Goal: Task Accomplishment & Management: Use online tool/utility

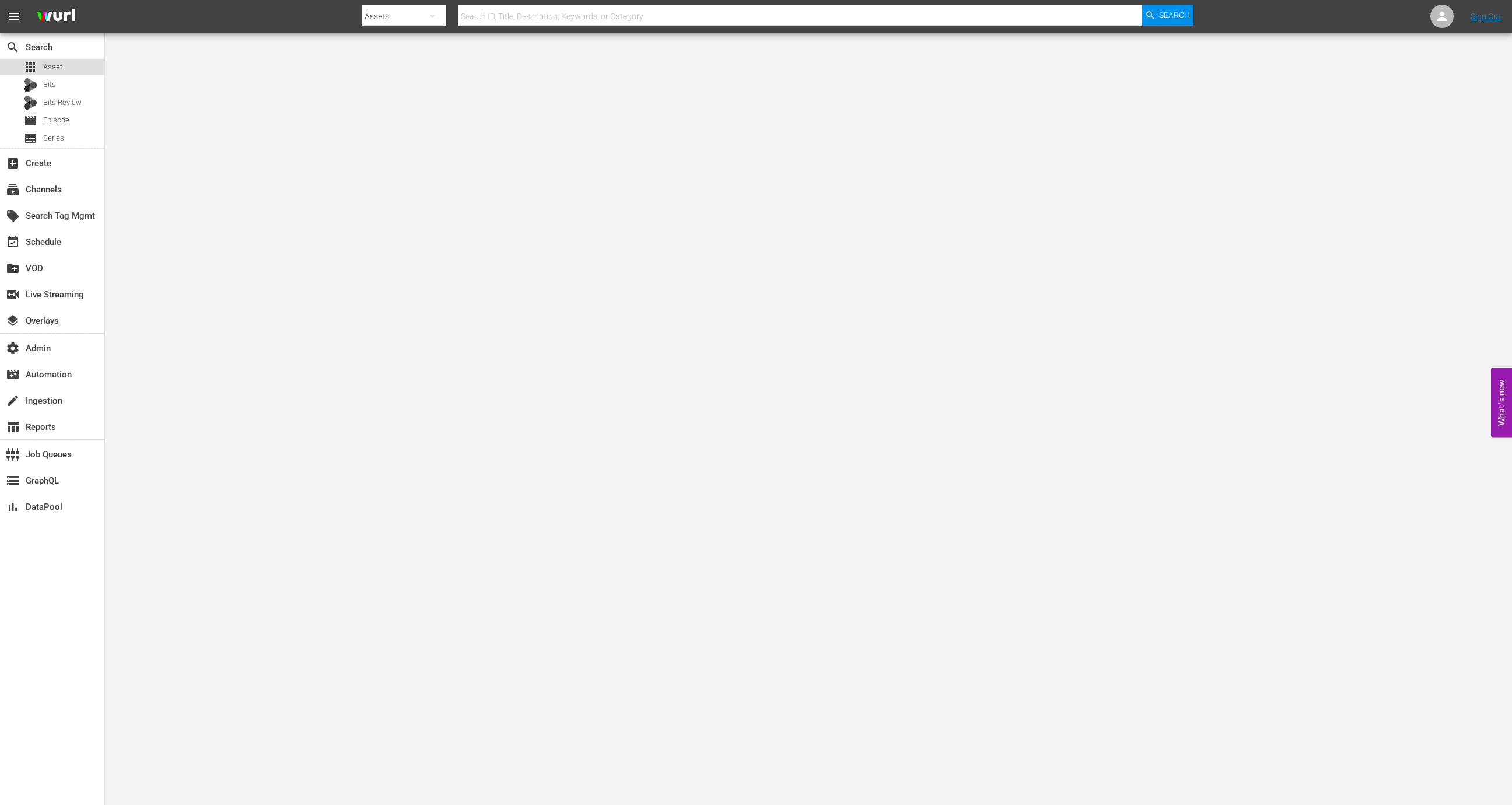
click at [64, 66] on div "apps Asset" at bounding box center [52, 67] width 105 height 17
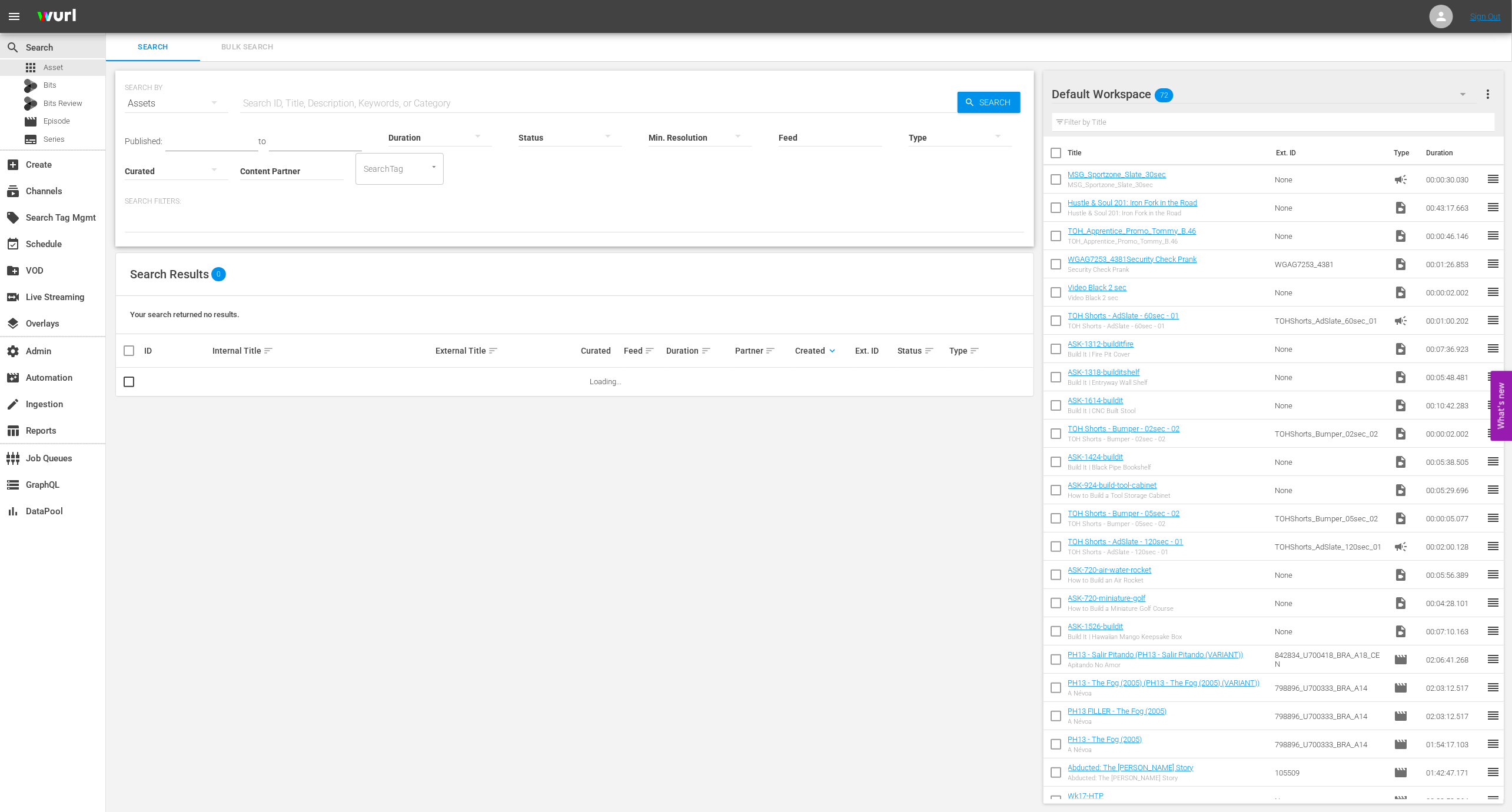
click at [311, 161] on input "Content Partner" at bounding box center [291, 171] width 104 height 42
click at [343, 281] on div "VideoElephant Limited (346)" at bounding box center [335, 288] width 172 height 28
type input "VideoElephant Limited (346)"
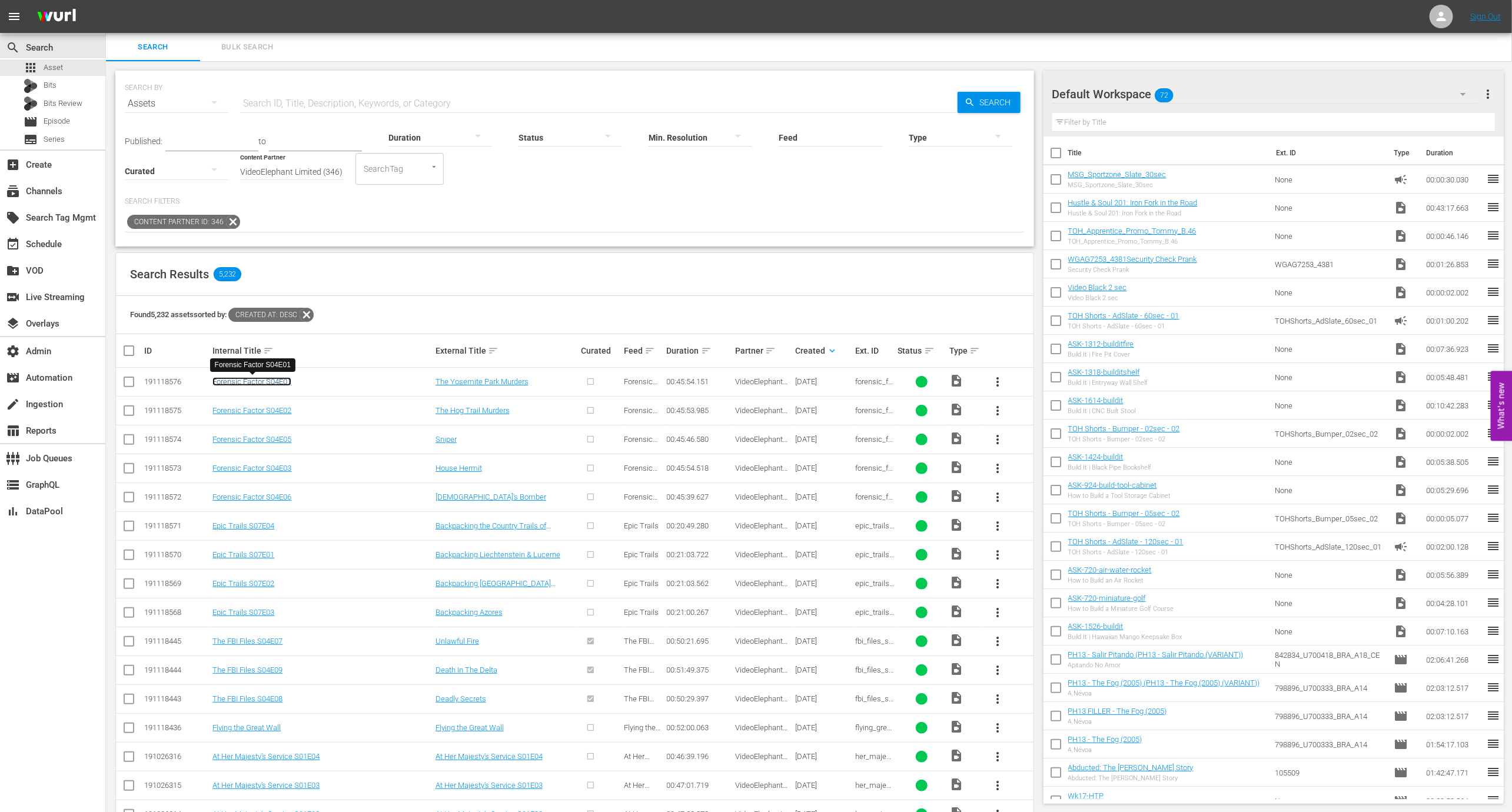
click at [246, 378] on link "Forensic Factor S04E01" at bounding box center [252, 382] width 79 height 9
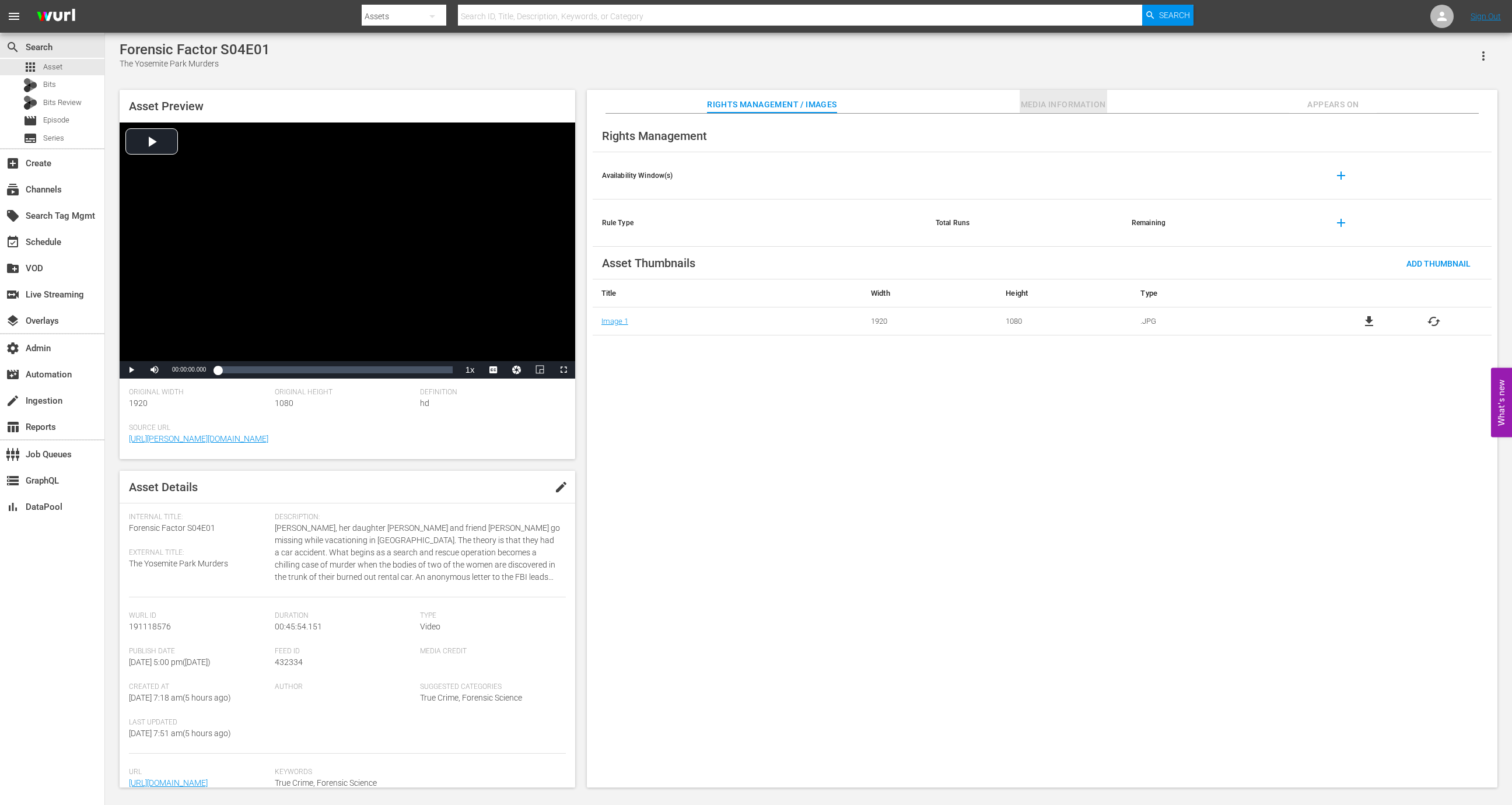
click at [1029, 104] on span "Media Information" at bounding box center [1064, 105] width 87 height 15
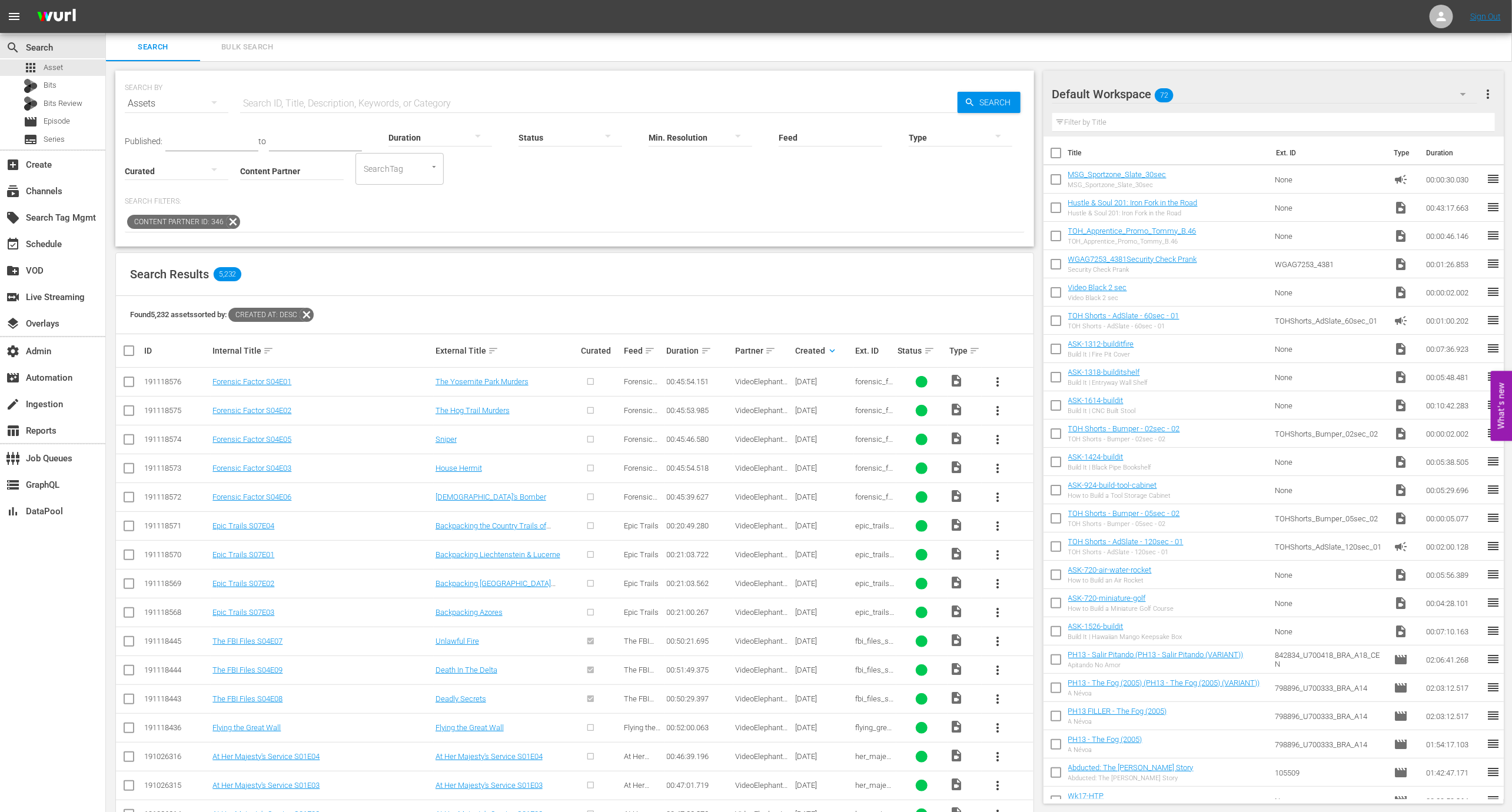
scroll to position [36, 0]
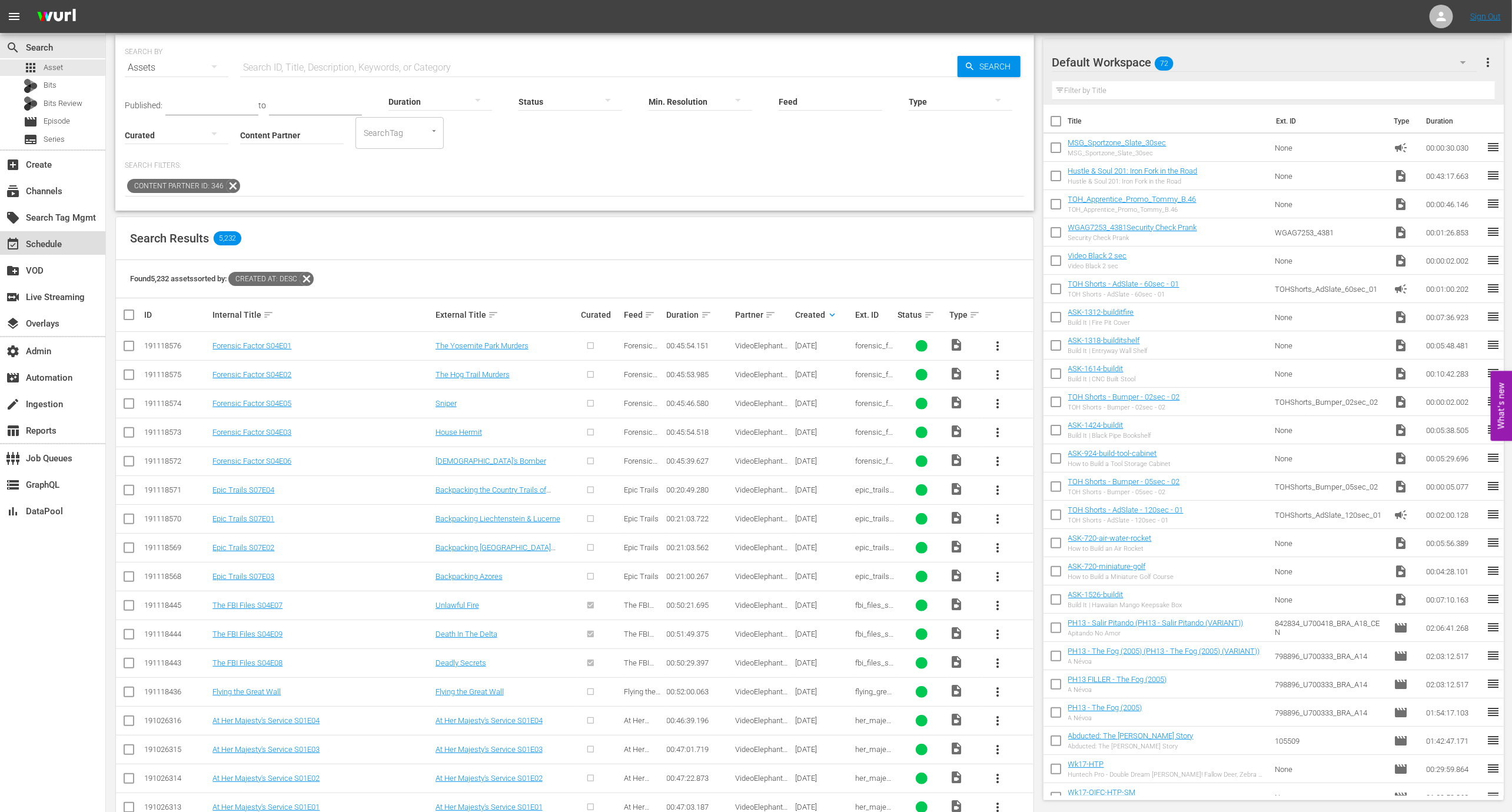
click at [27, 241] on div "event_available Schedule" at bounding box center [33, 243] width 66 height 11
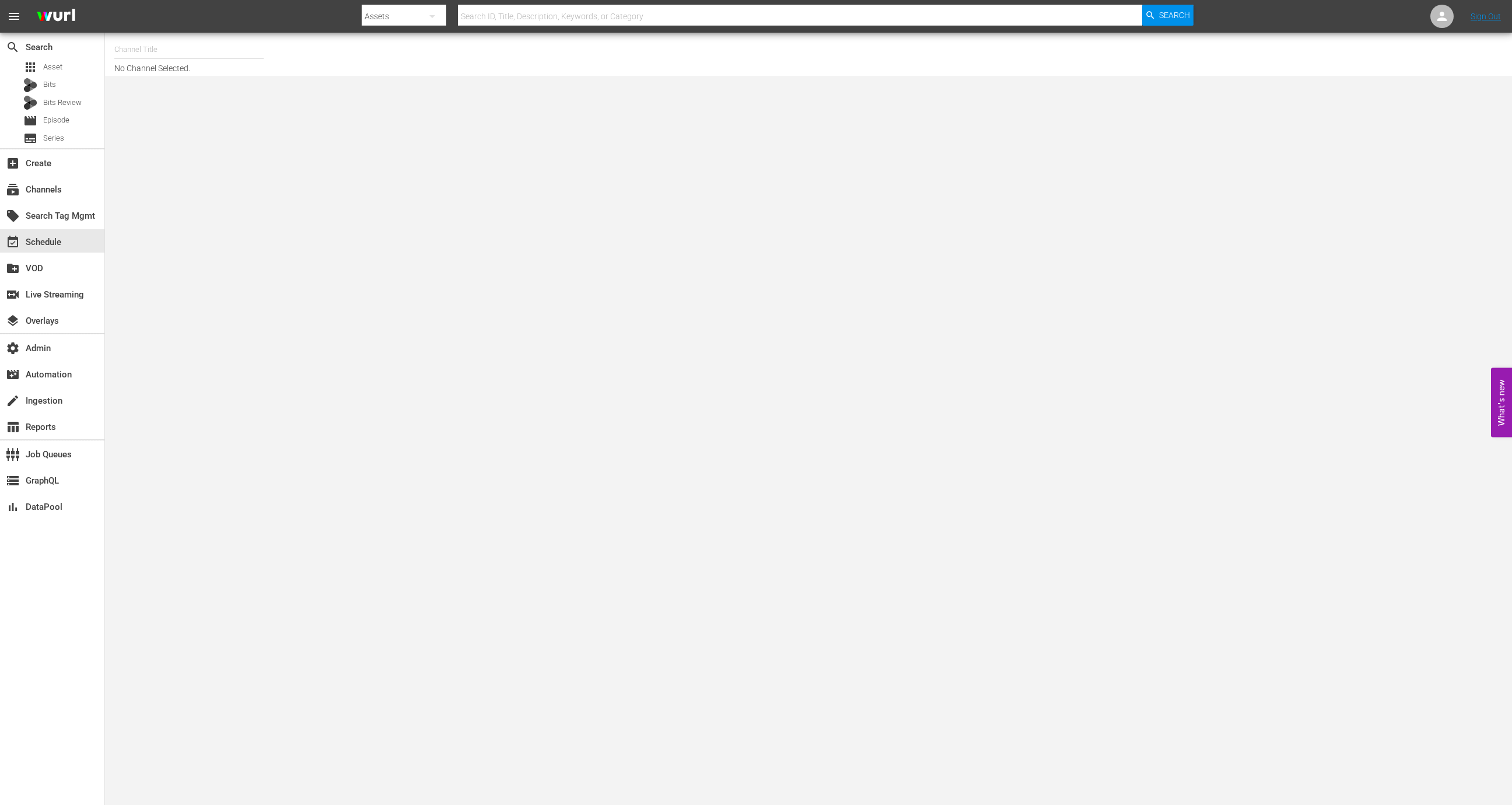
click at [227, 51] on input "text" at bounding box center [189, 50] width 149 height 28
click at [248, 81] on div "Black Enterprise Streaming Network (2098 - videoelephant_limited_blackenterpris…" at bounding box center [275, 82] width 302 height 28
type input "Black Enterprise Streaming Network (2098 - videoelephant_limited_blackenterpris…"
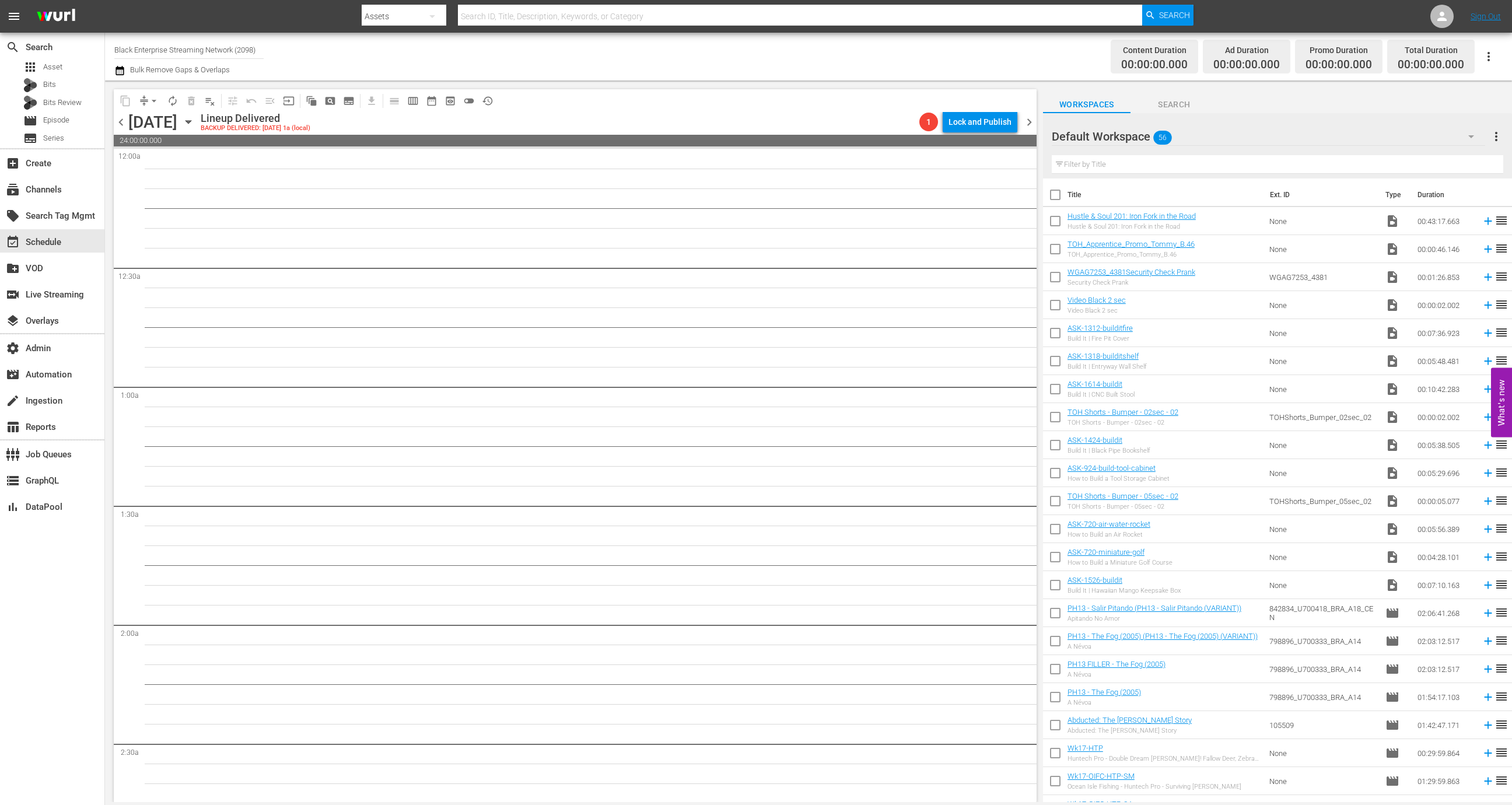
click at [452, 106] on span "preview_outlined" at bounding box center [450, 101] width 12 height 12
click at [66, 61] on div "apps Asset" at bounding box center [52, 67] width 105 height 17
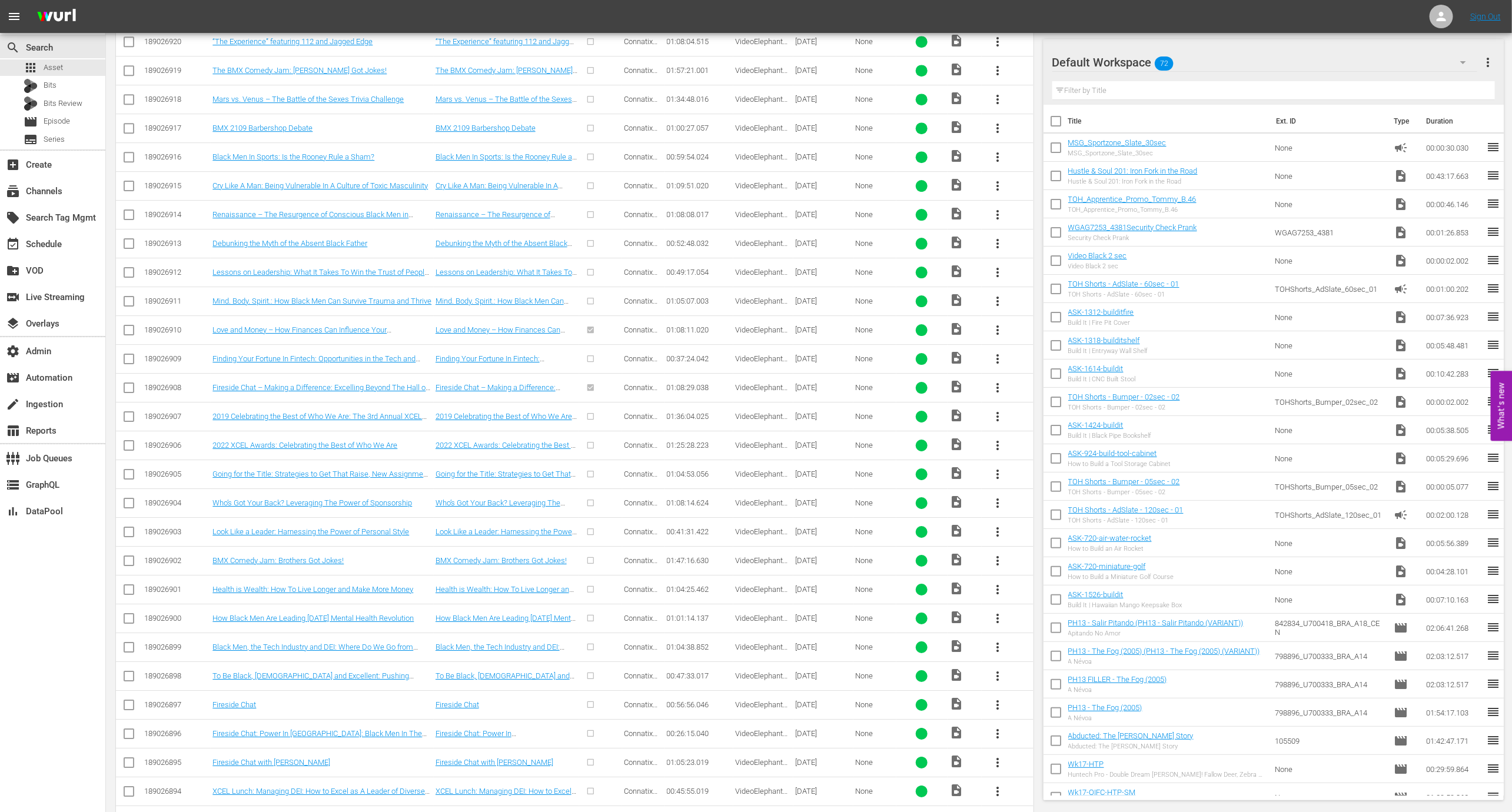
scroll to position [2363, 0]
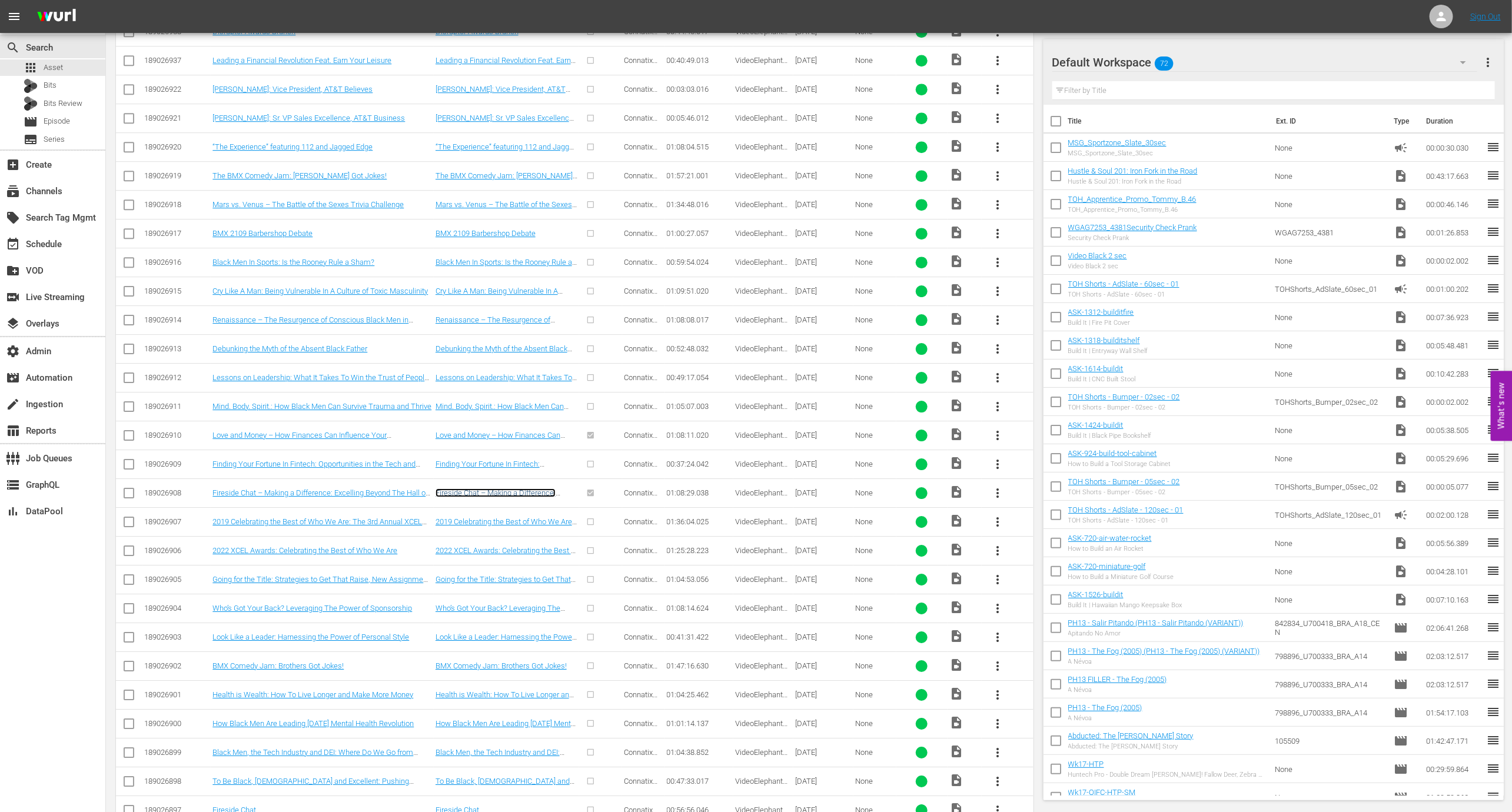
click at [523, 489] on link "Fireside Chat – Making a Difference: Excelling Beyond The Hall of Fame" at bounding box center [496, 497] width 120 height 17
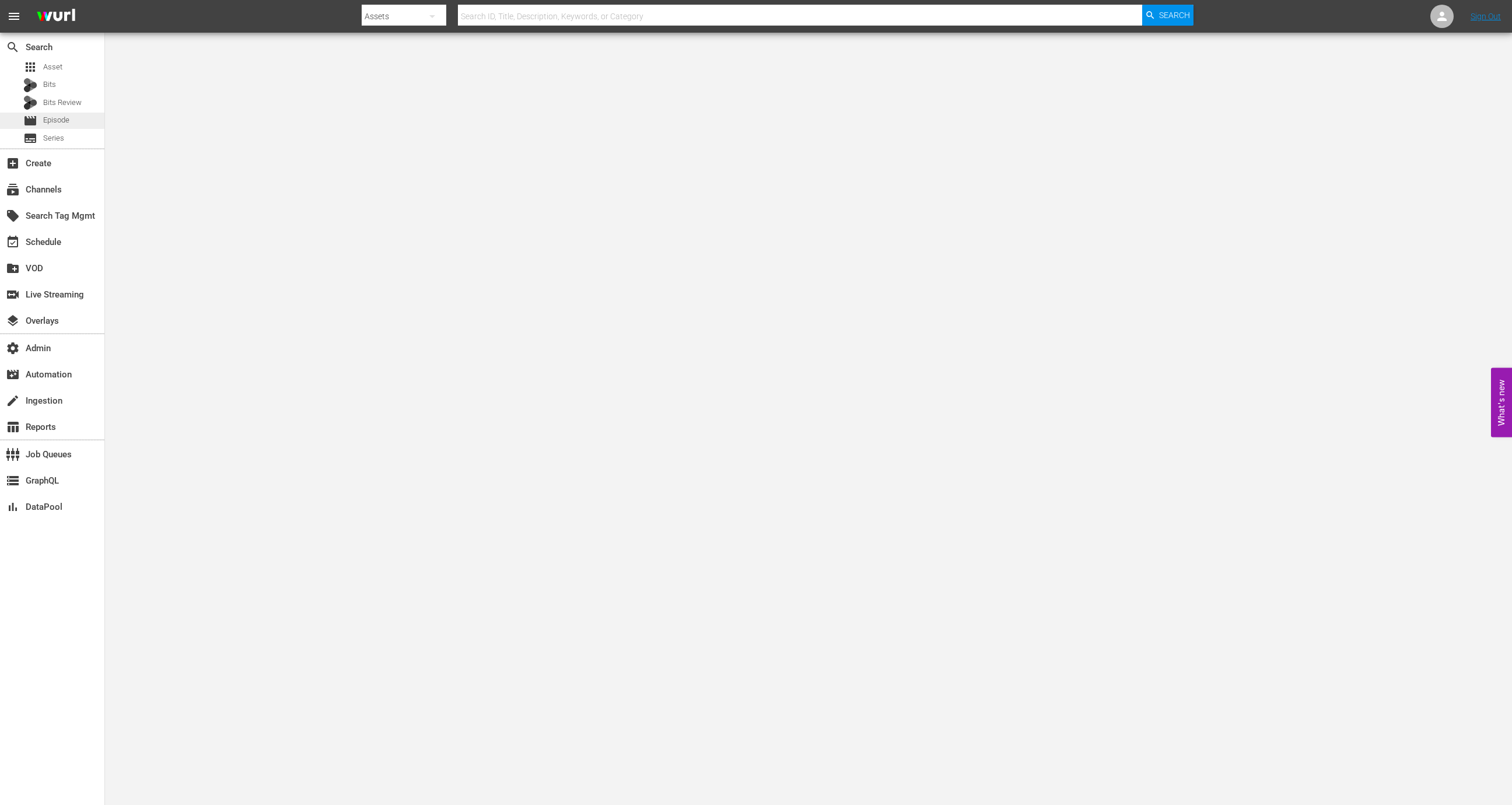
click at [61, 125] on span "Episode" at bounding box center [56, 121] width 26 height 12
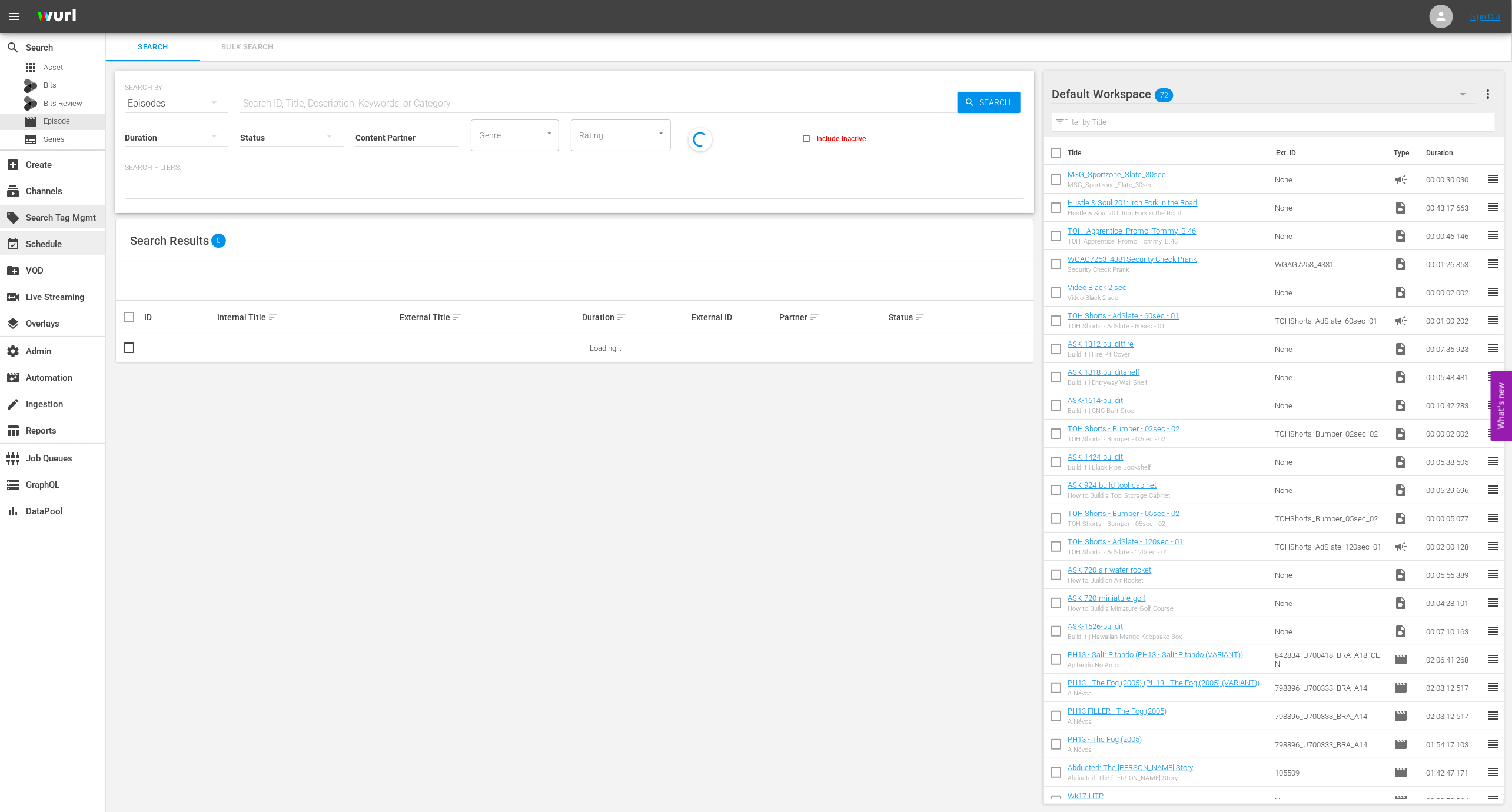
click at [47, 231] on div "event_available Schedule" at bounding box center [53, 243] width 106 height 23
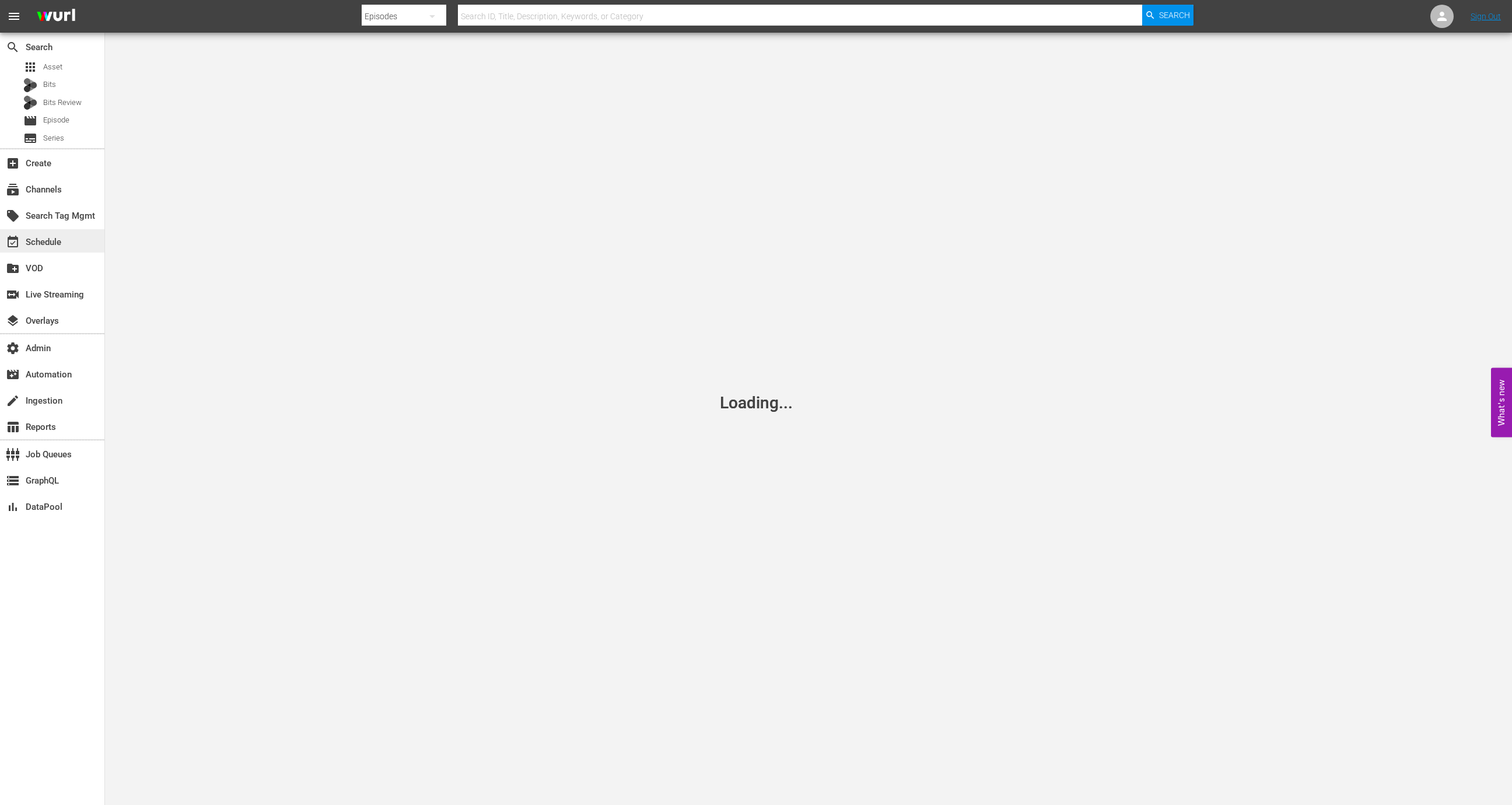
click at [47, 233] on div "event_available Schedule" at bounding box center [52, 241] width 105 height 23
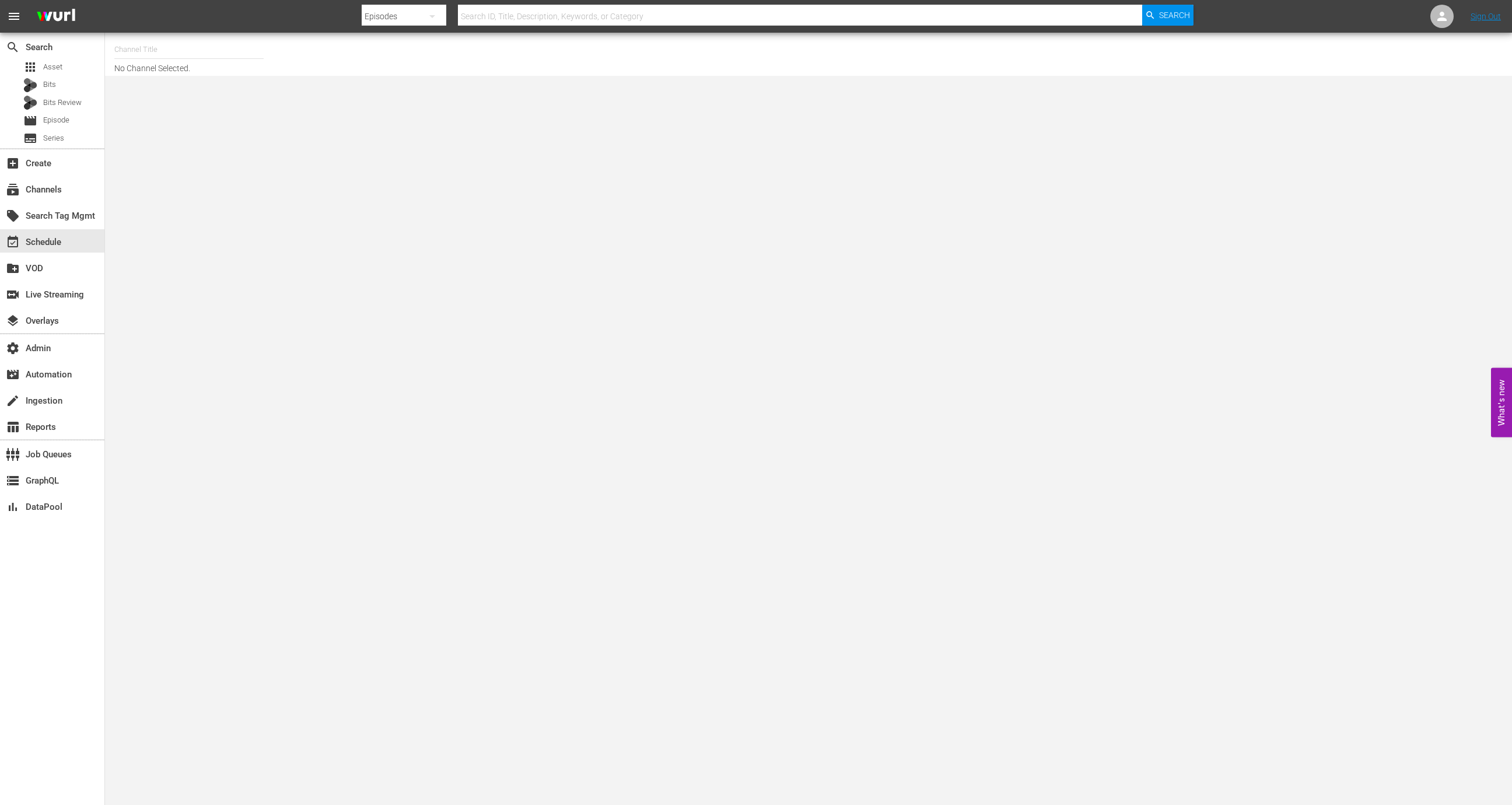
click at [171, 54] on input "text" at bounding box center [189, 50] width 149 height 28
type input "t"
type input "this old"
click at [1445, 13] on icon at bounding box center [1442, 16] width 14 height 14
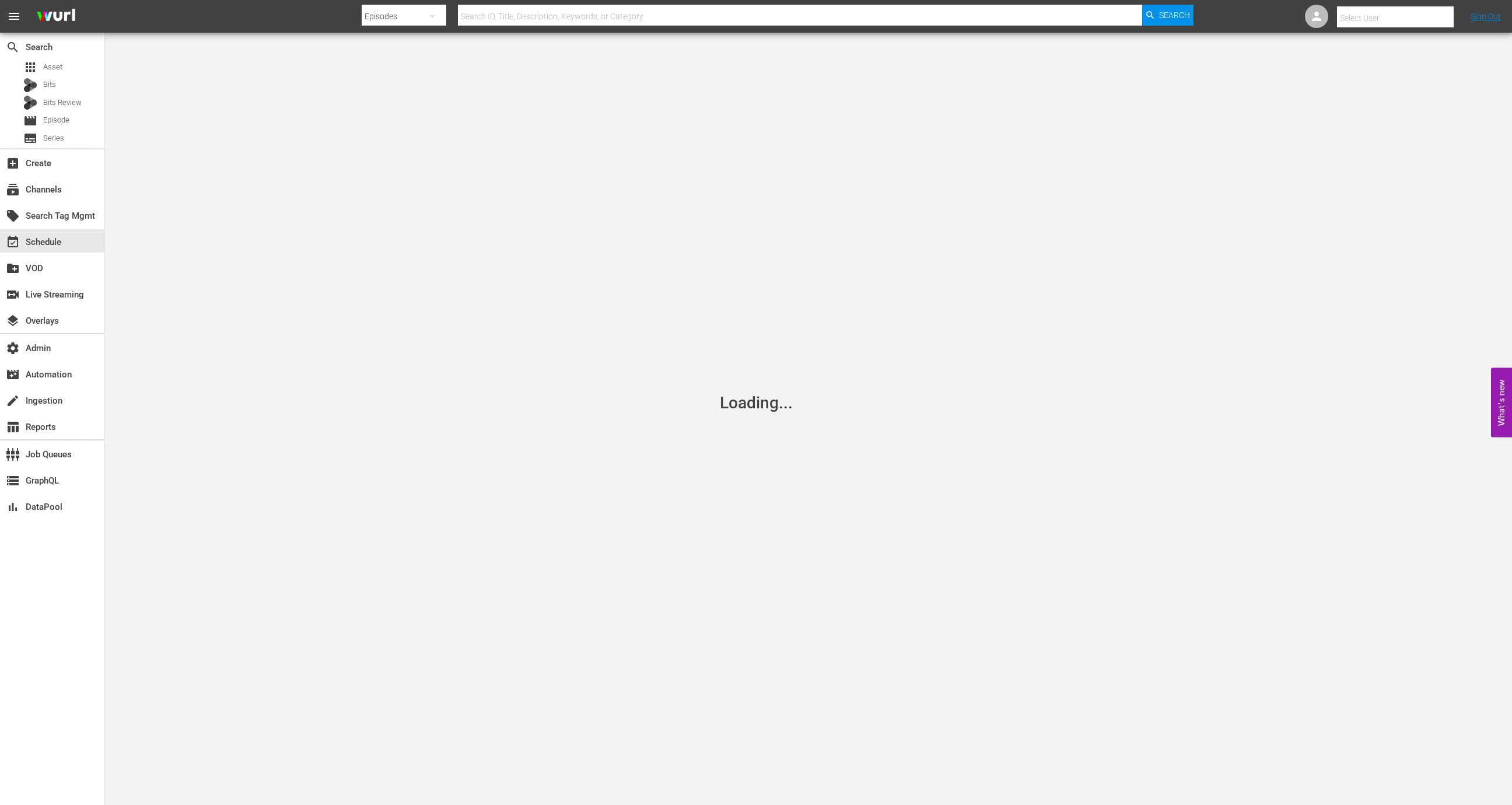
click at [1375, 32] on div at bounding box center [1395, 29] width 117 height 5
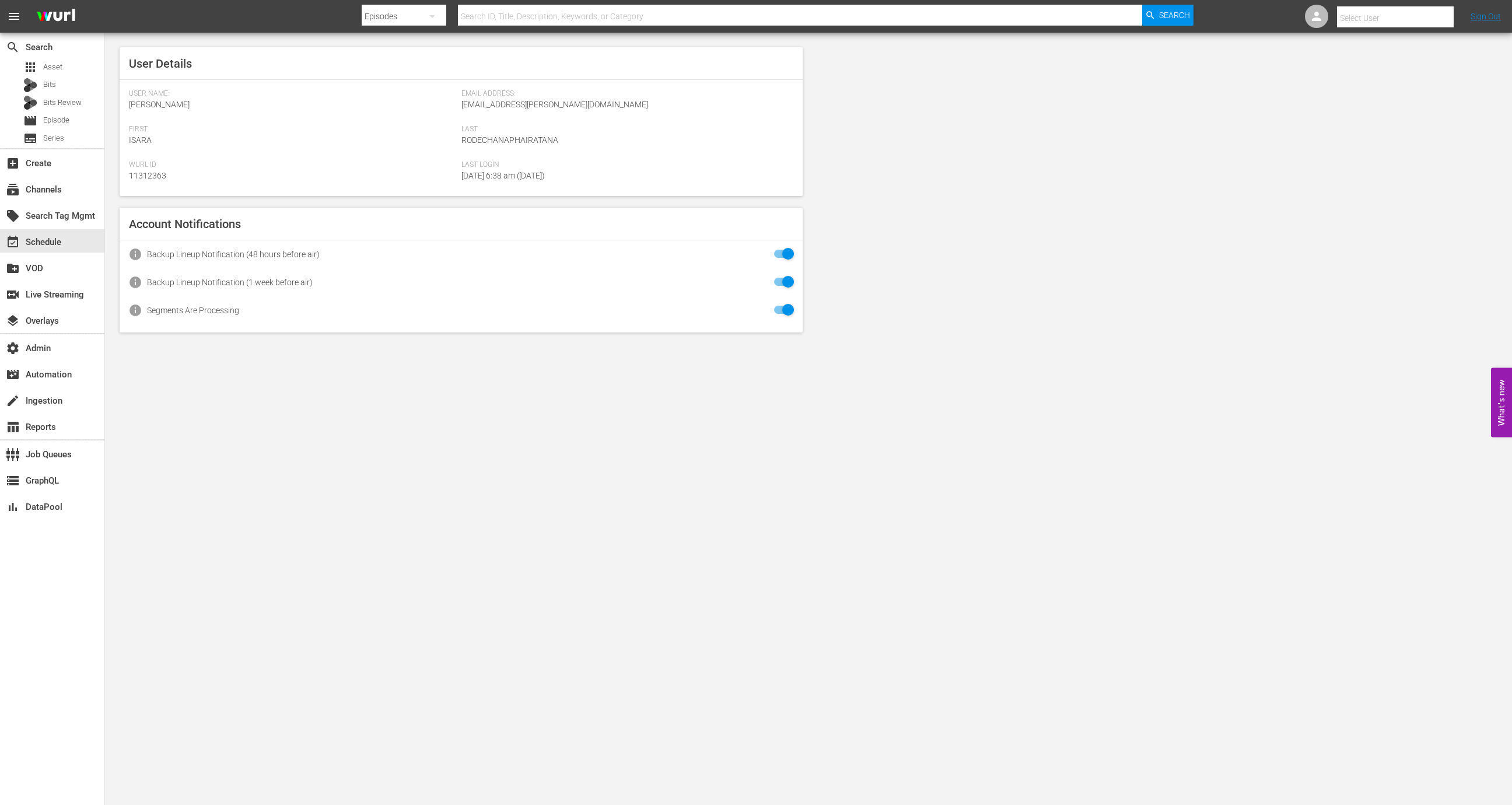
click at [1372, 12] on input "text" at bounding box center [1411, 18] width 149 height 28
click at [1354, 52] on div "Gunnar Waldman <thisoldhouselogin@gmail.com>" at bounding box center [1373, 50] width 182 height 28
type input "Gunnar Waldman (11312015)"
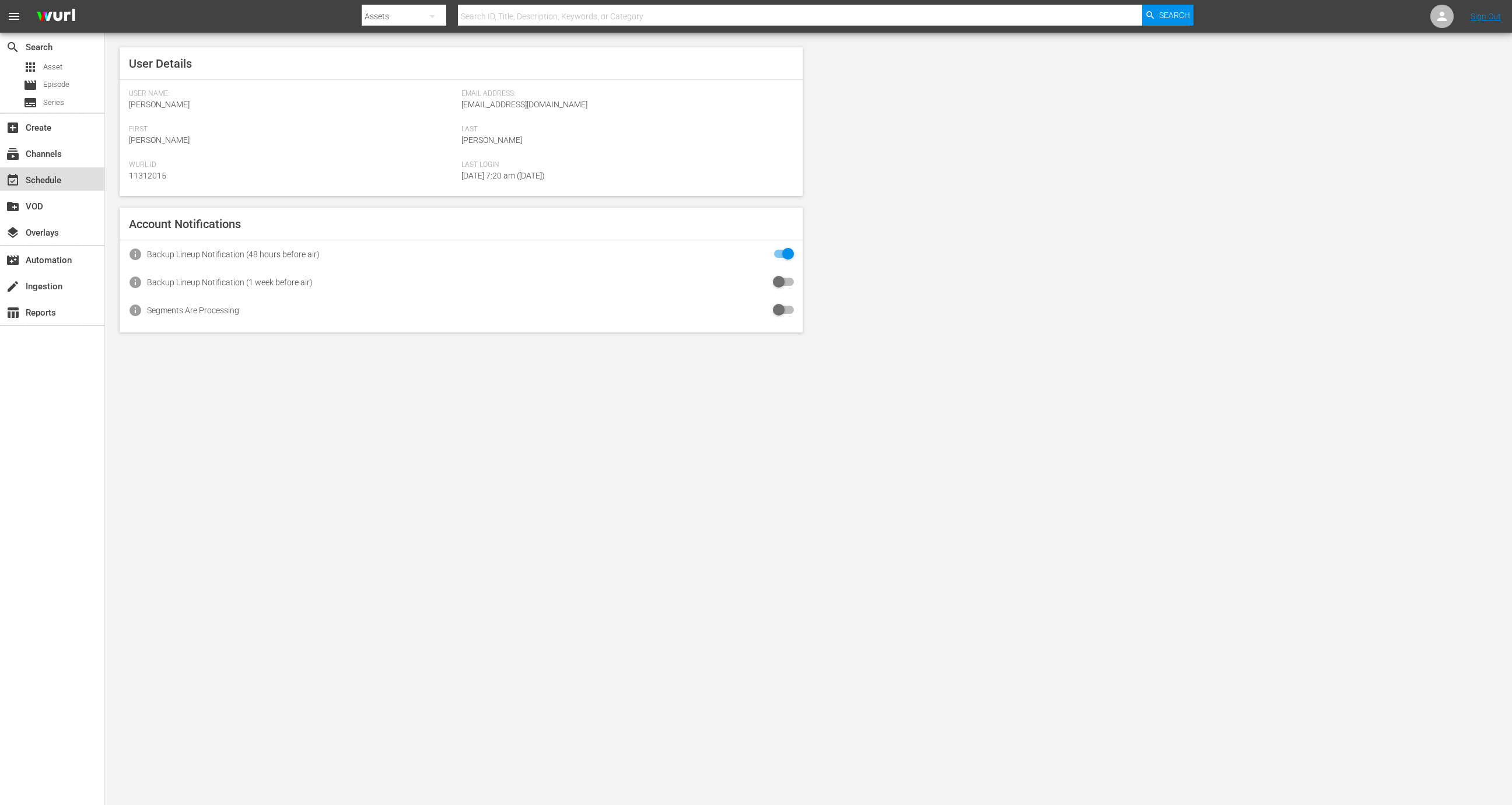
click at [77, 176] on div "event_available Schedule" at bounding box center [52, 179] width 105 height 23
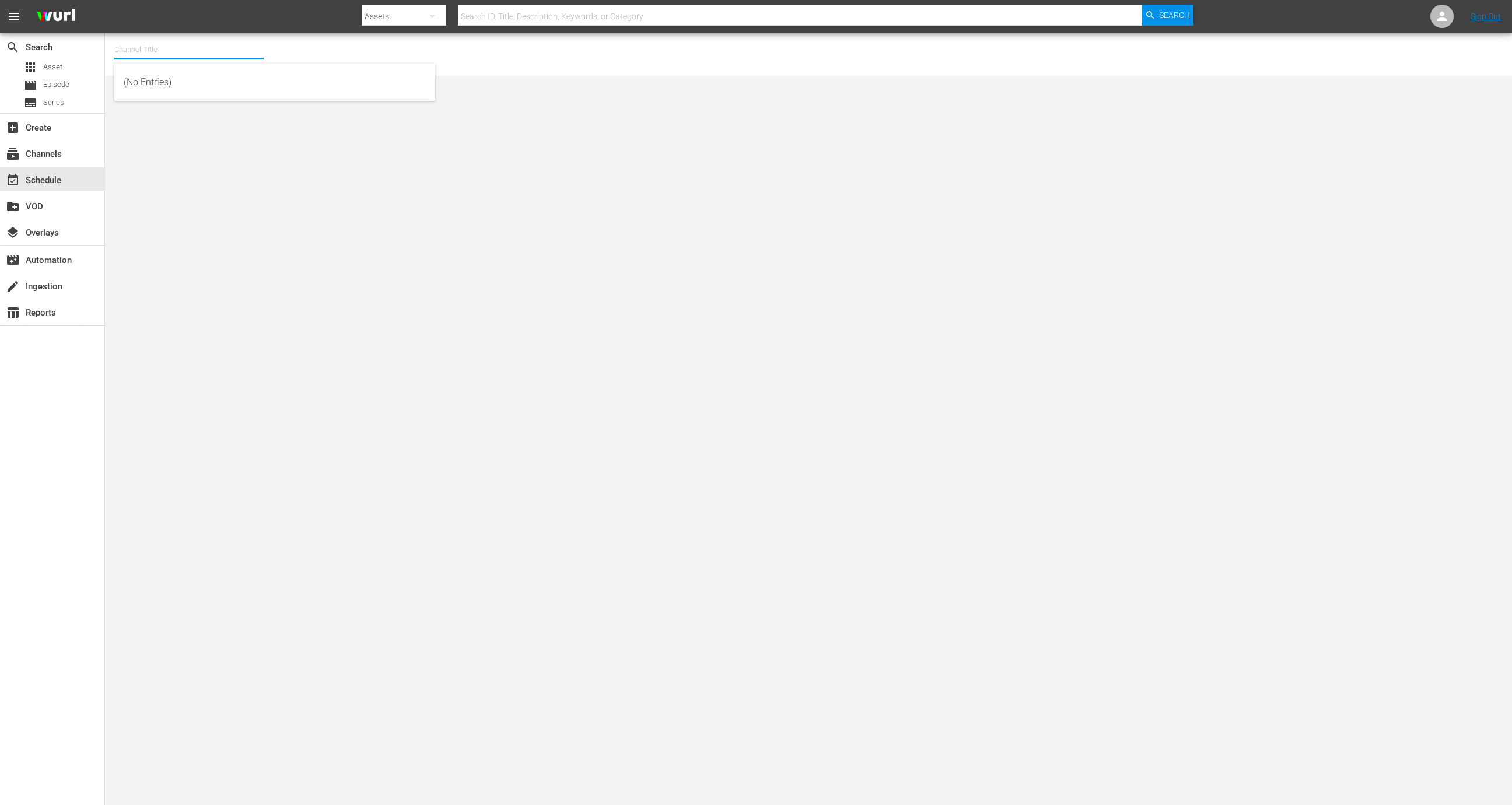
click at [181, 54] on input "text" at bounding box center [189, 50] width 149 height 28
click at [248, 115] on div "This Old House Shorts (180 - thisoldhouse_samsung)" at bounding box center [275, 110] width 302 height 28
type input "This Old House Shorts (180 - thisoldhouse_samsung)"
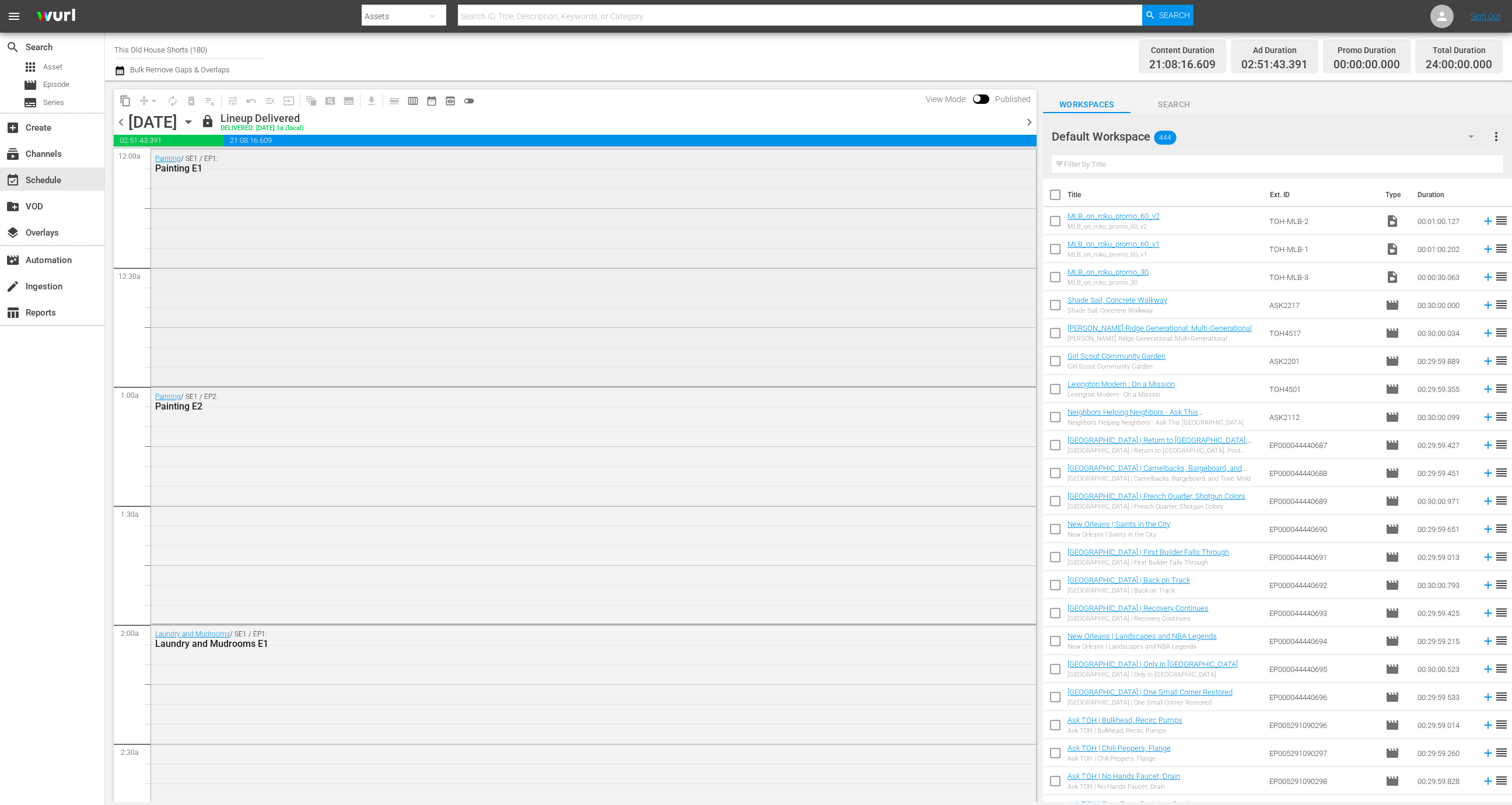
click at [580, 275] on div "Painting / SE1 / EP1: Painting E1" at bounding box center [593, 266] width 885 height 235
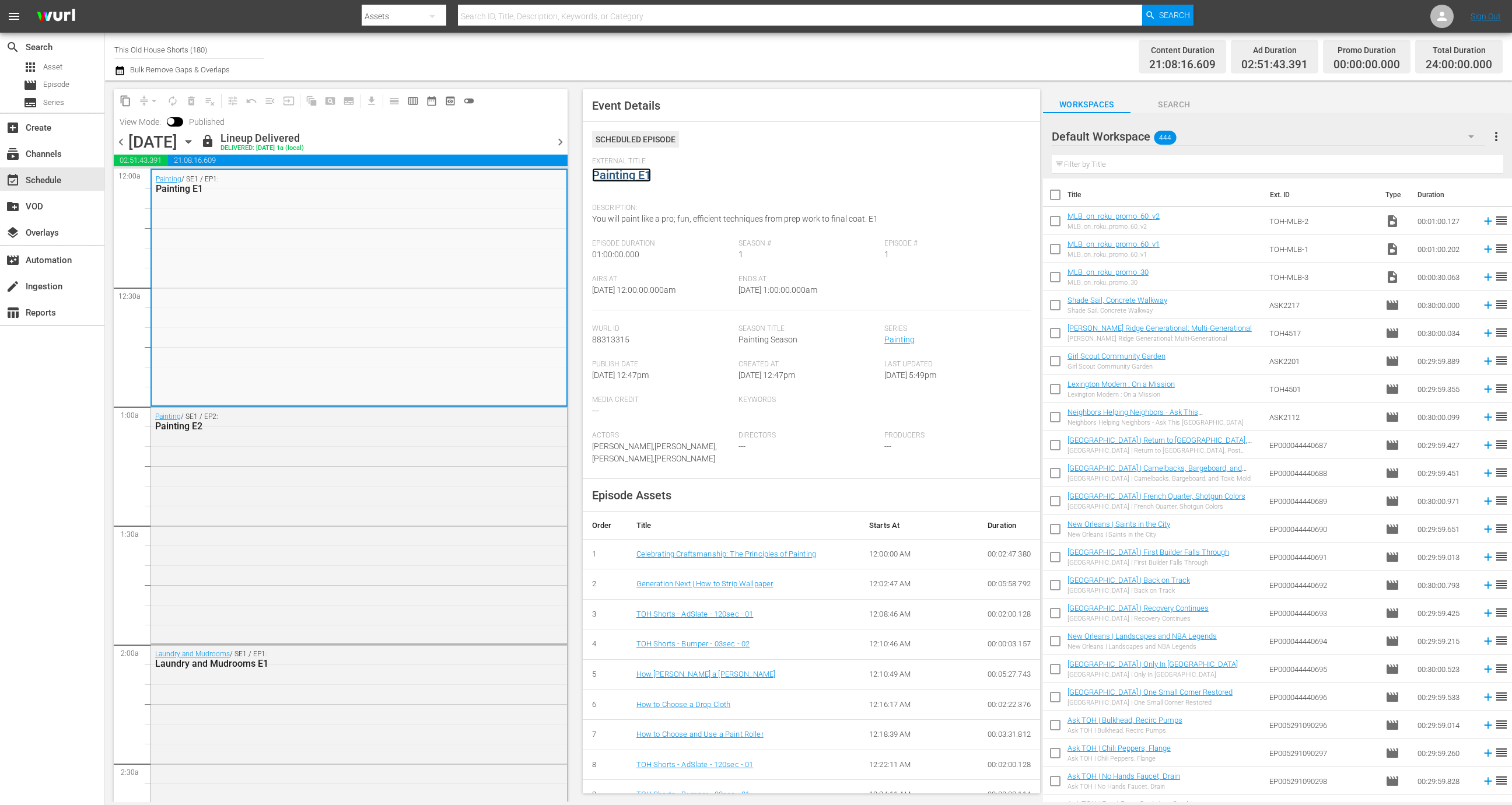
click at [633, 175] on link "Painting E1" at bounding box center [621, 175] width 59 height 14
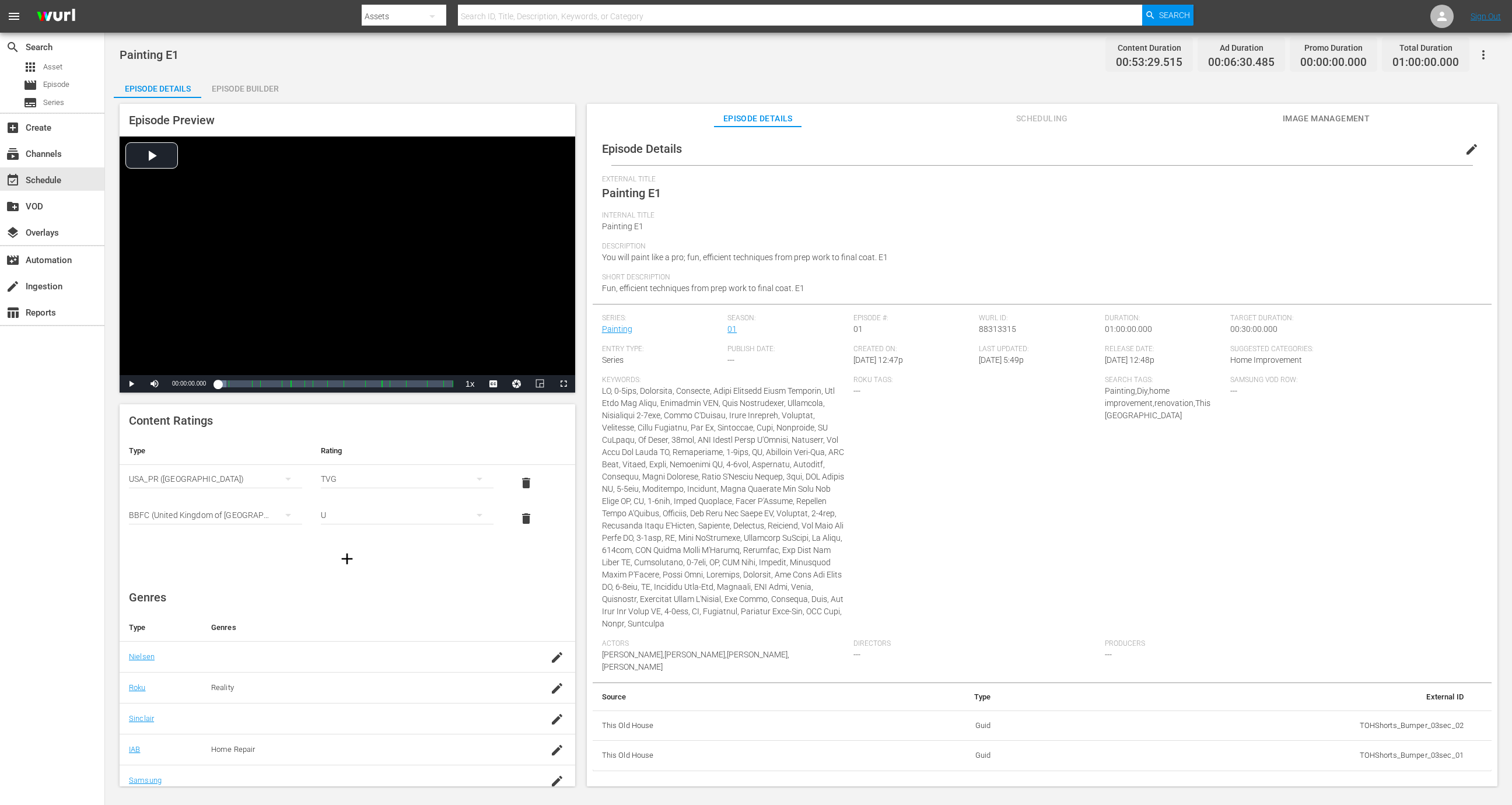
click at [1465, 147] on span "edit" at bounding box center [1472, 149] width 14 height 14
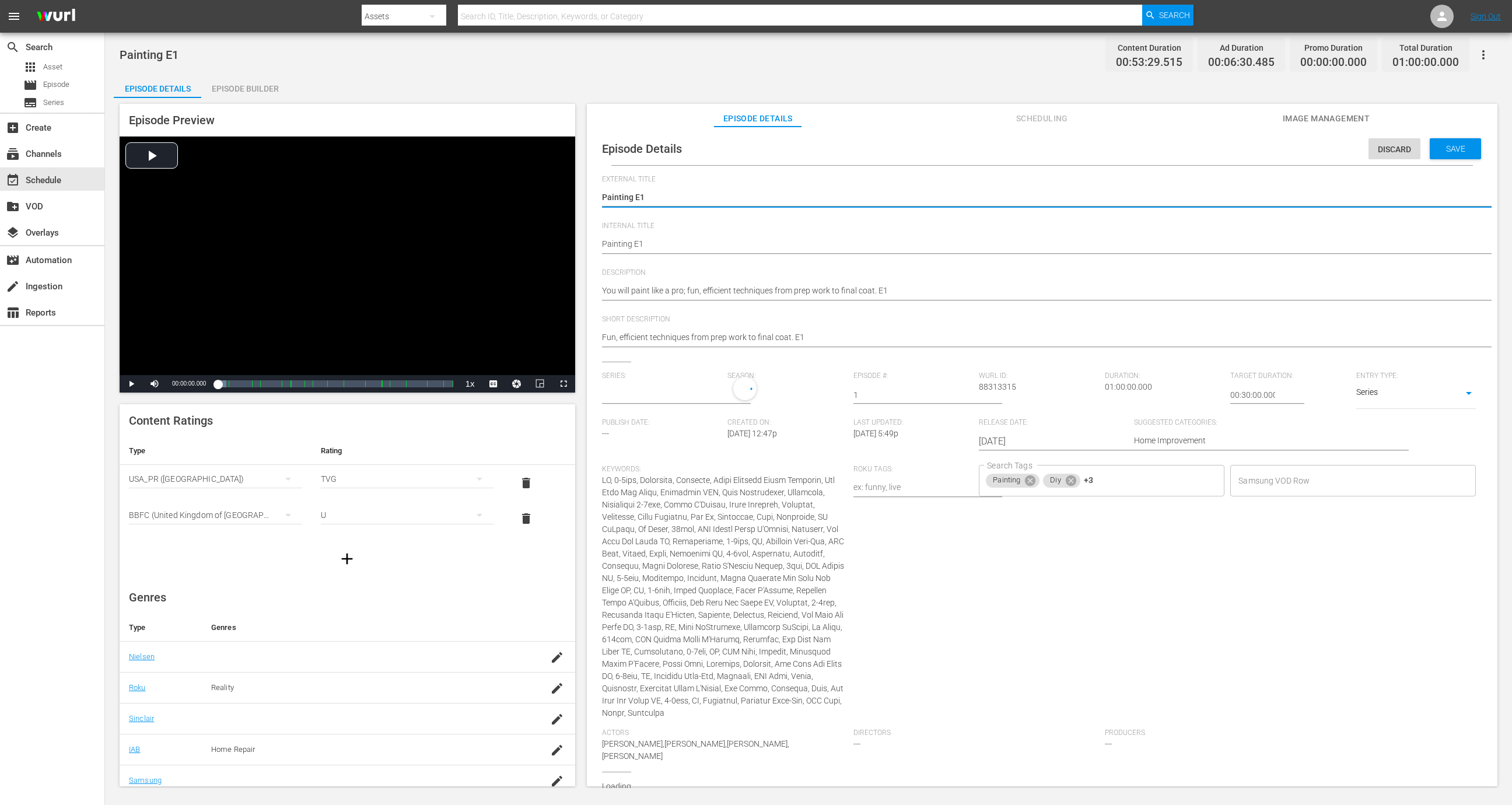
type input "Painting"
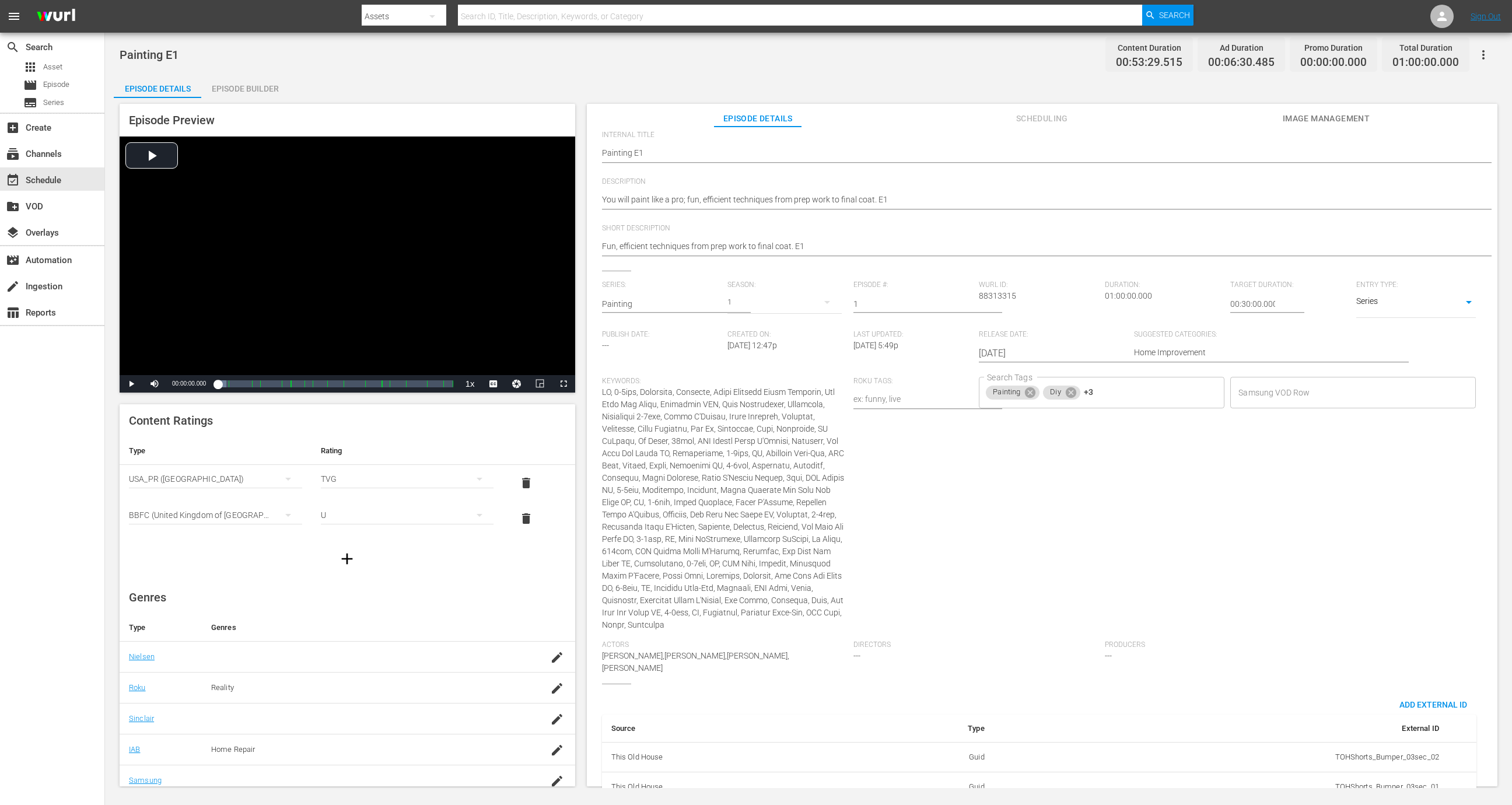
scroll to position [111, 0]
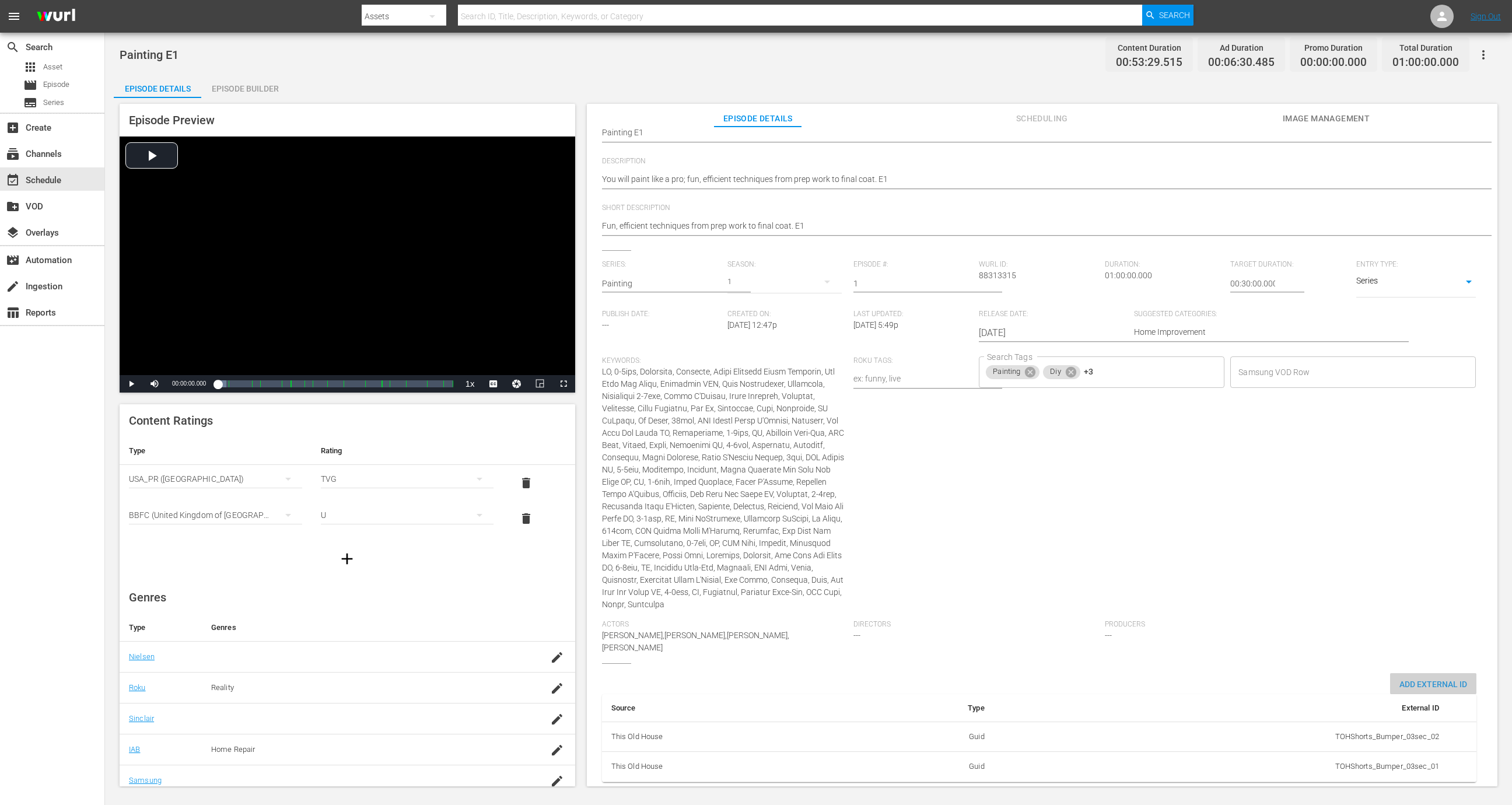
click at [1442, 680] on span "Add External Id" at bounding box center [1433, 684] width 86 height 9
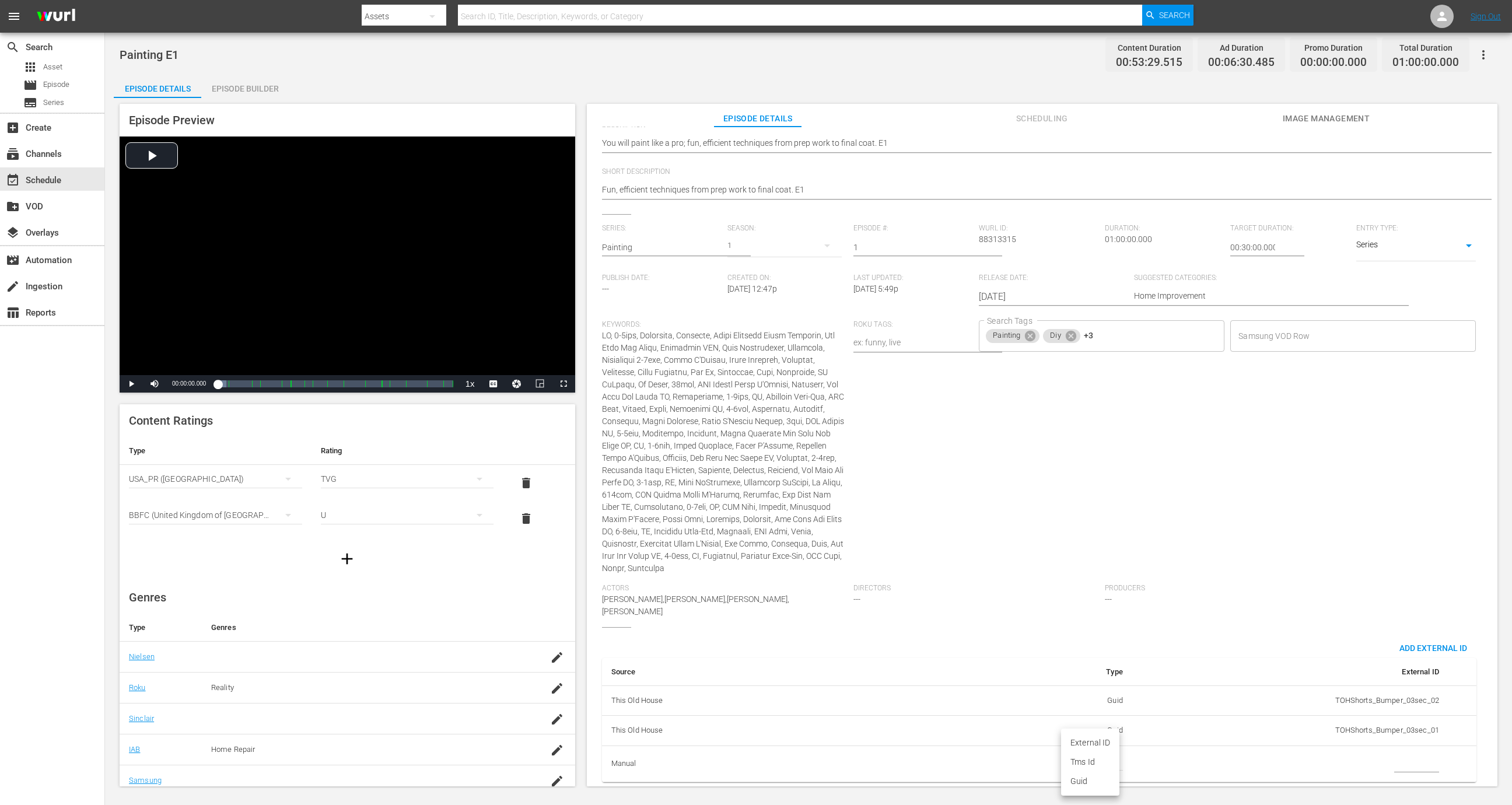
click at [1108, 751] on body "menu Search By Assets Search ID, Title, Description, Keywords, or Category Sear…" at bounding box center [756, 402] width 1512 height 805
click at [1094, 760] on li "Tms Id" at bounding box center [1090, 762] width 58 height 19
type input "tmsId"
click at [1401, 756] on input "simple table" at bounding box center [1417, 765] width 45 height 17
type input "T"
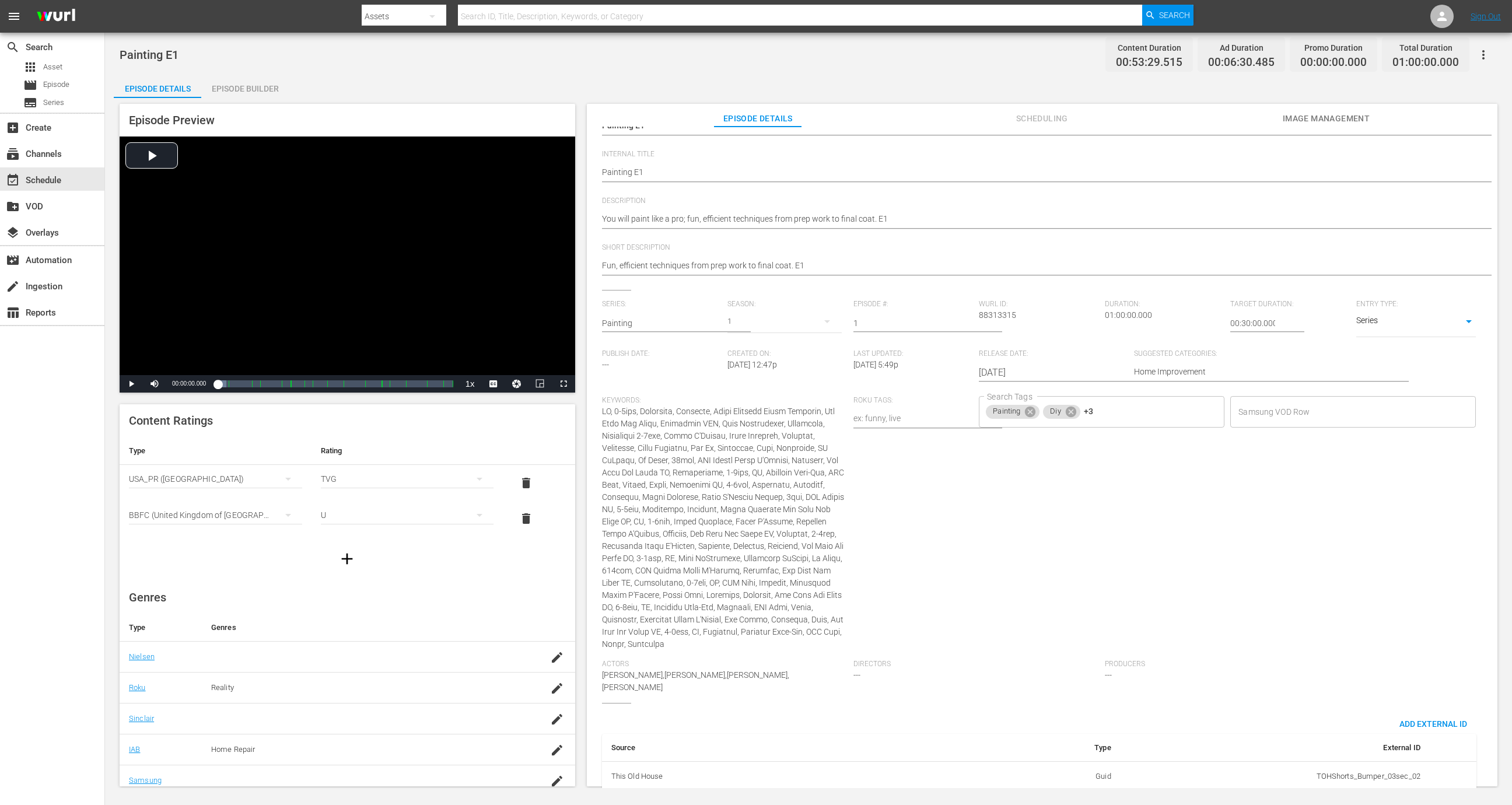
scroll to position [0, 0]
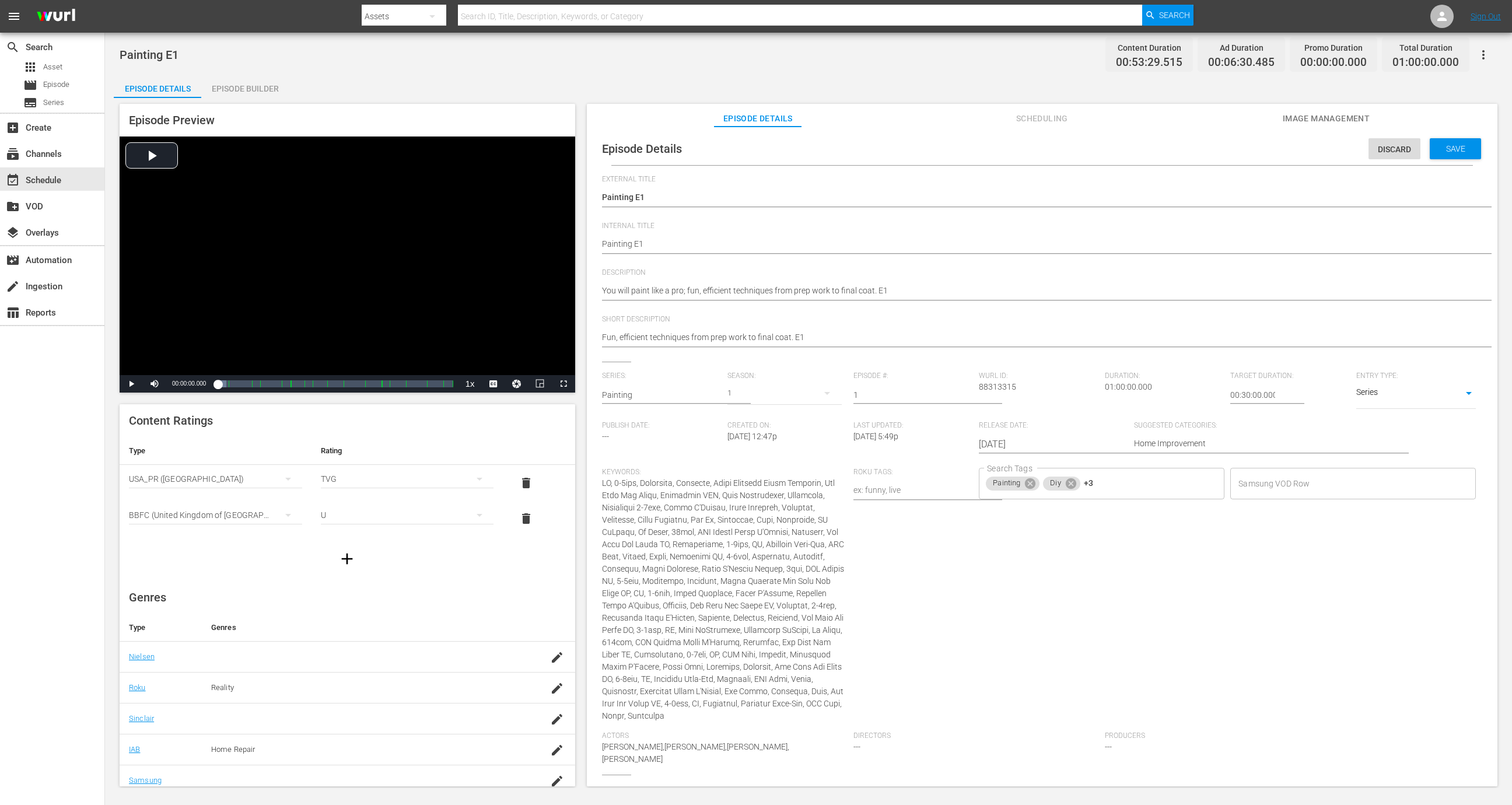
type input "EP123184893275240"
click at [1380, 146] on span "Discard" at bounding box center [1394, 149] width 52 height 9
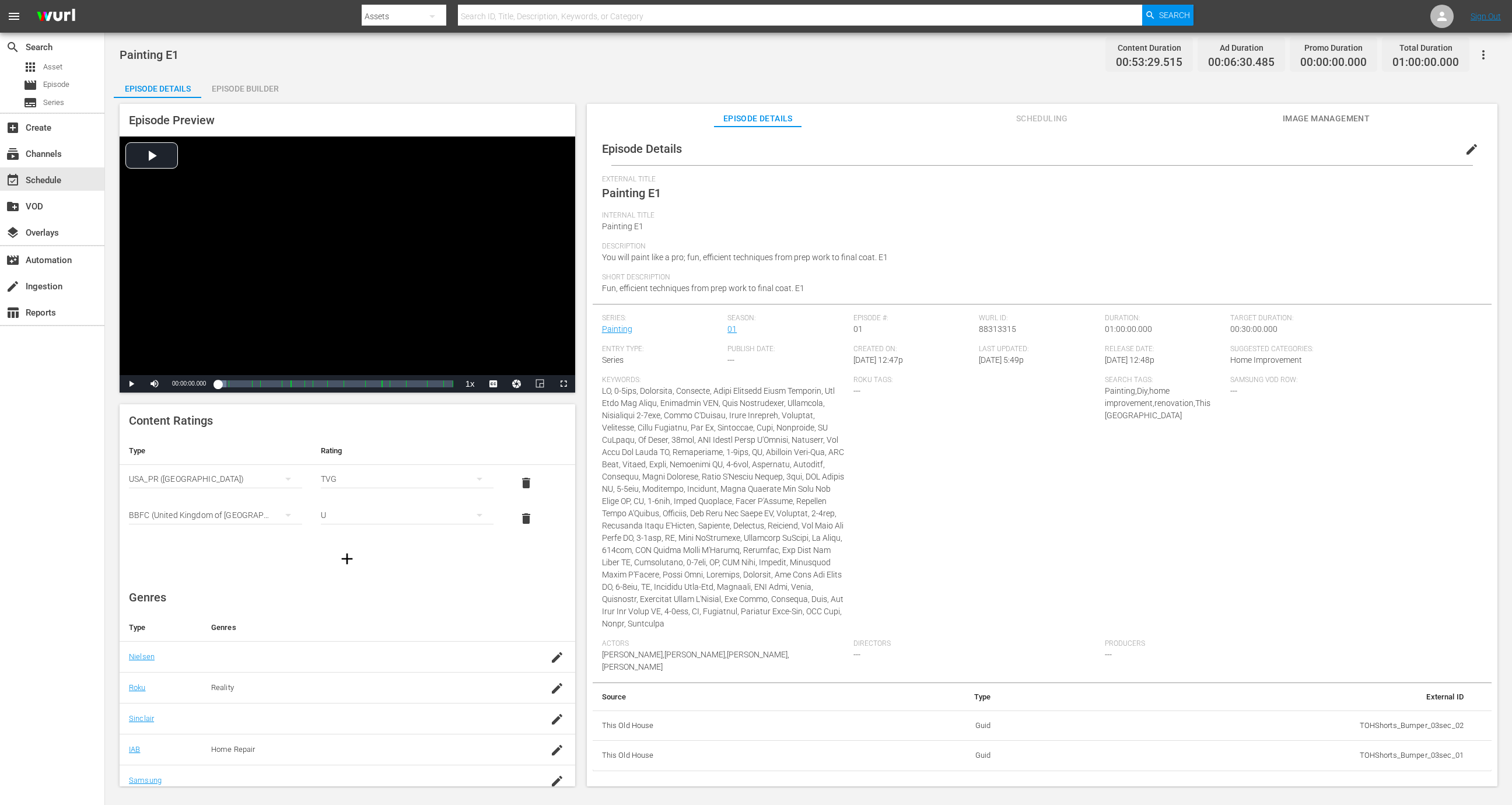
scroll to position [70, 0]
click at [1431, 25] on link at bounding box center [1442, 16] width 23 height 23
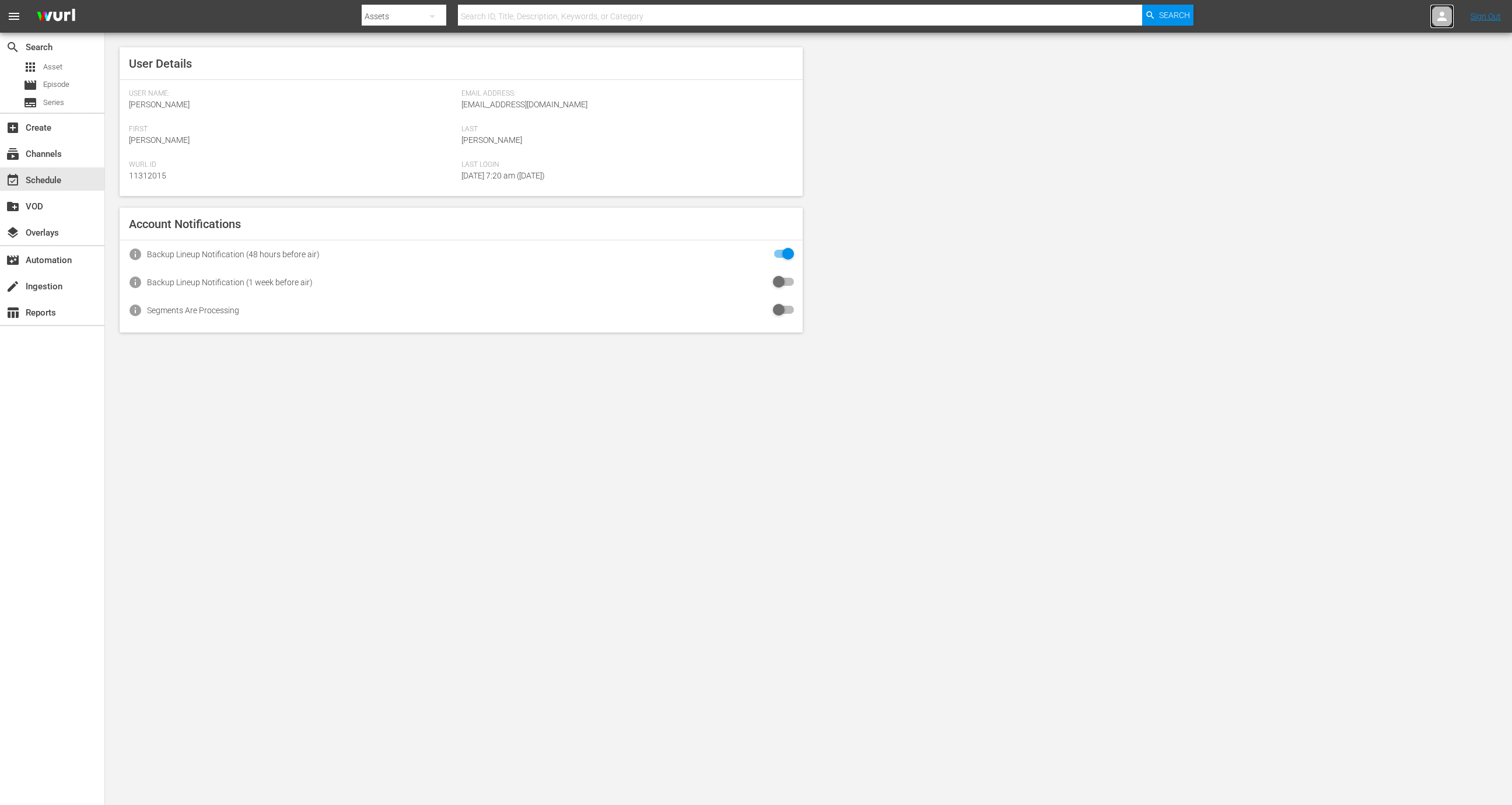
click at [1431, 25] on link at bounding box center [1442, 16] width 23 height 23
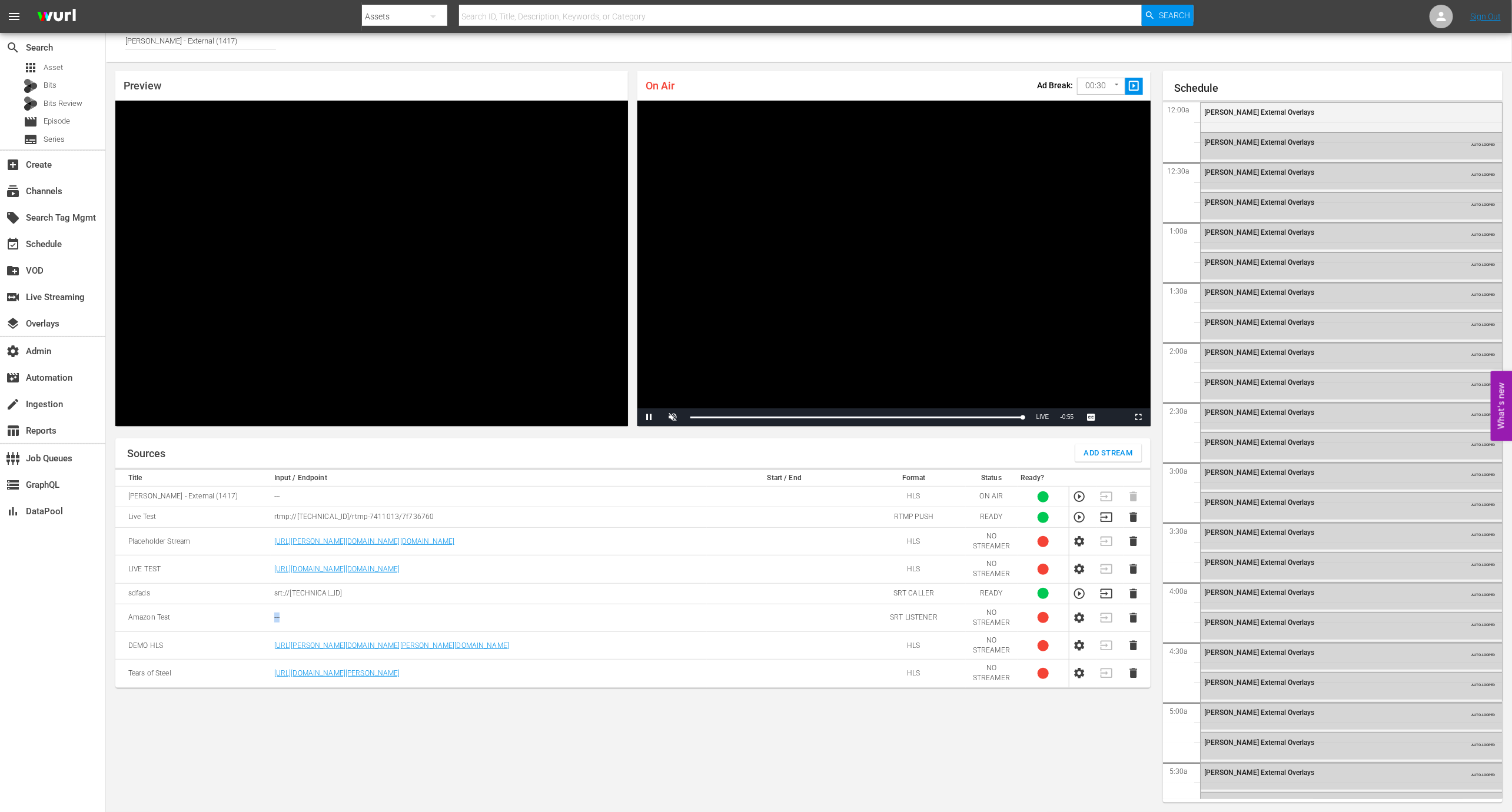
scroll to position [1800, 0]
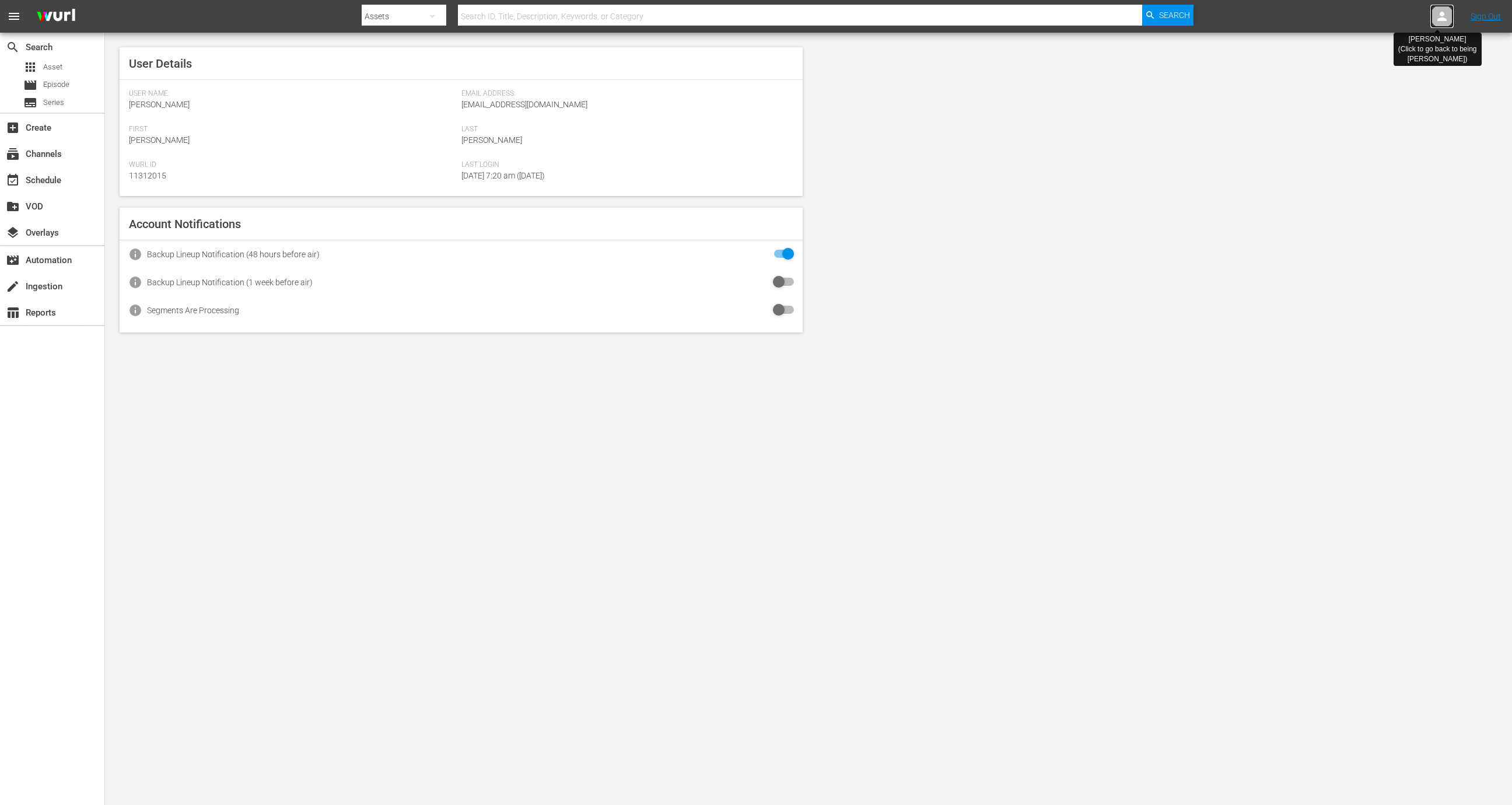
click at [1444, 16] on icon at bounding box center [1442, 16] width 14 height 14
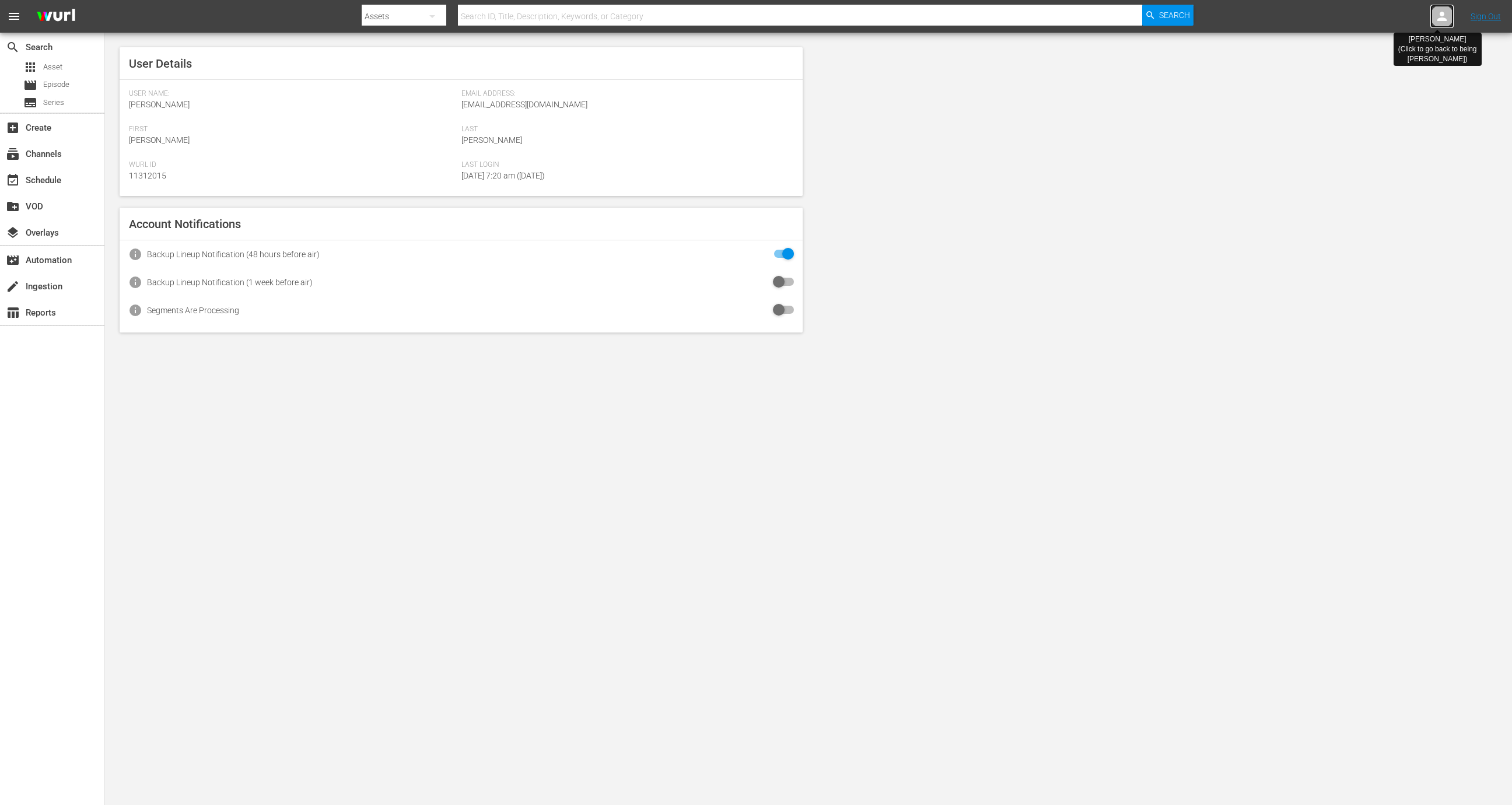
click at [1444, 16] on icon at bounding box center [1442, 16] width 14 height 14
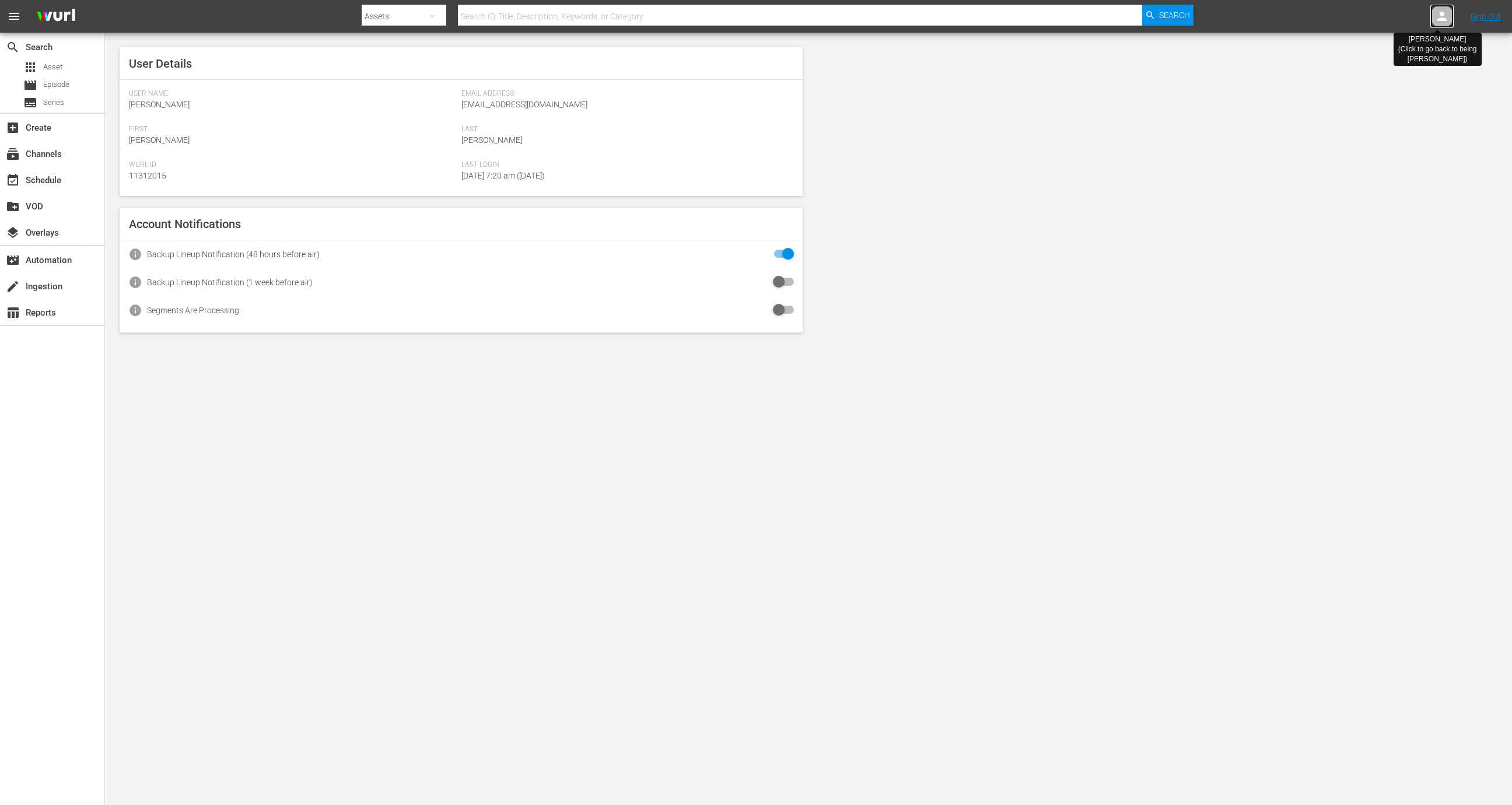
click at [1444, 16] on icon at bounding box center [1442, 16] width 14 height 14
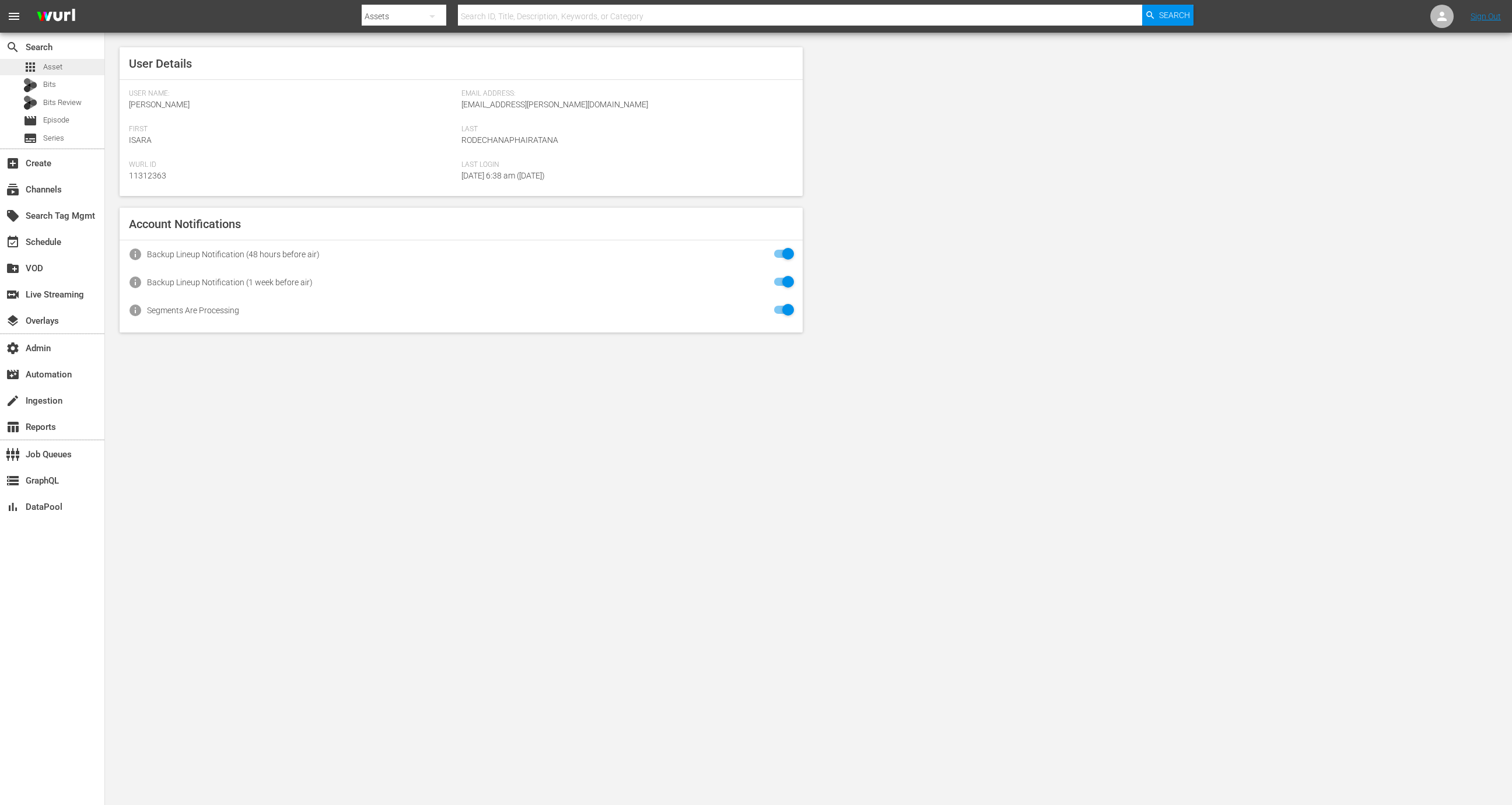
click at [71, 66] on div "apps Asset" at bounding box center [52, 67] width 105 height 17
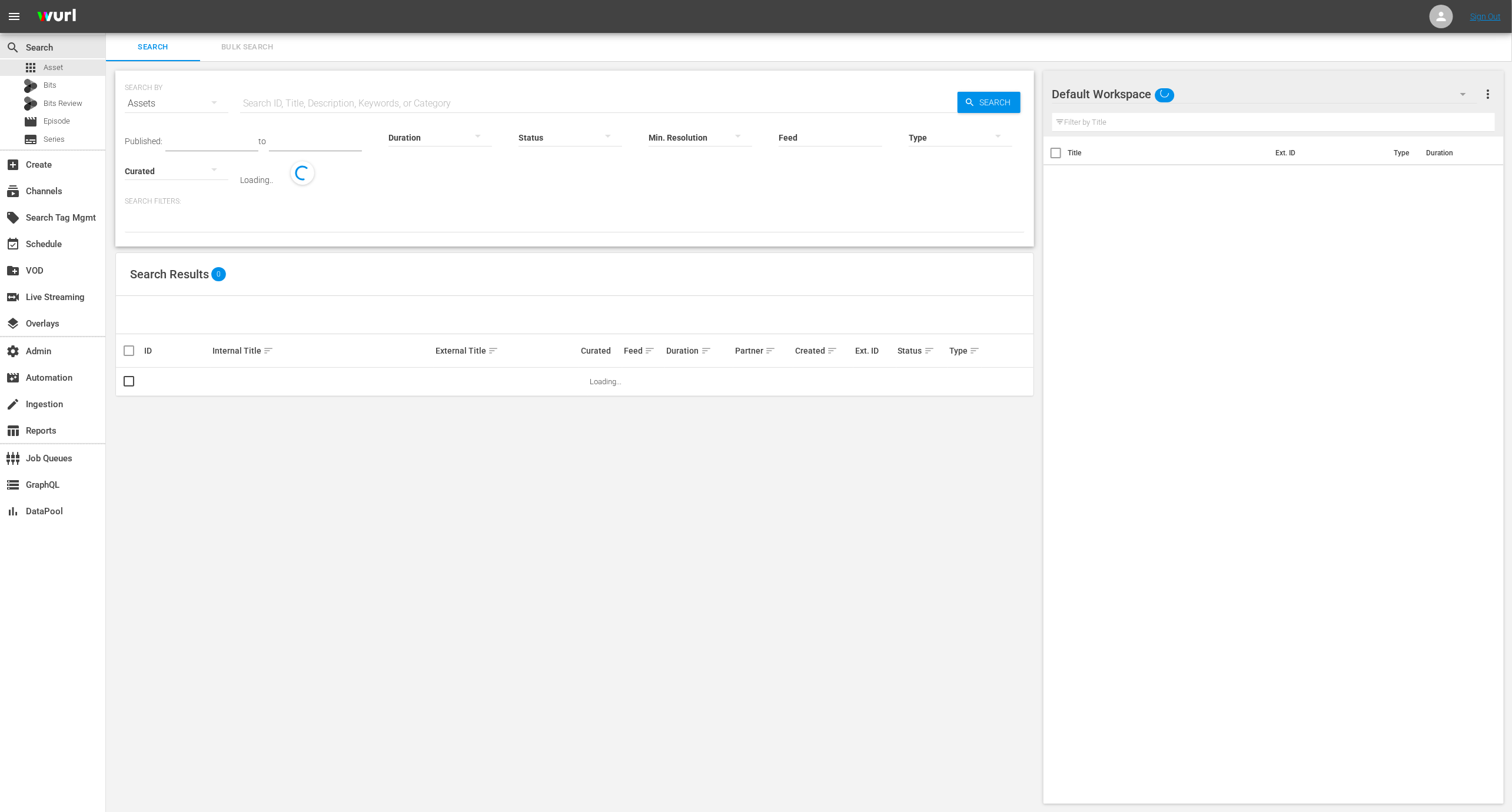
click at [301, 104] on input "text" at bounding box center [599, 104] width 718 height 28
paste input "[PERSON_NAME] Talks New Book, Business, and the Power of Manifestation"
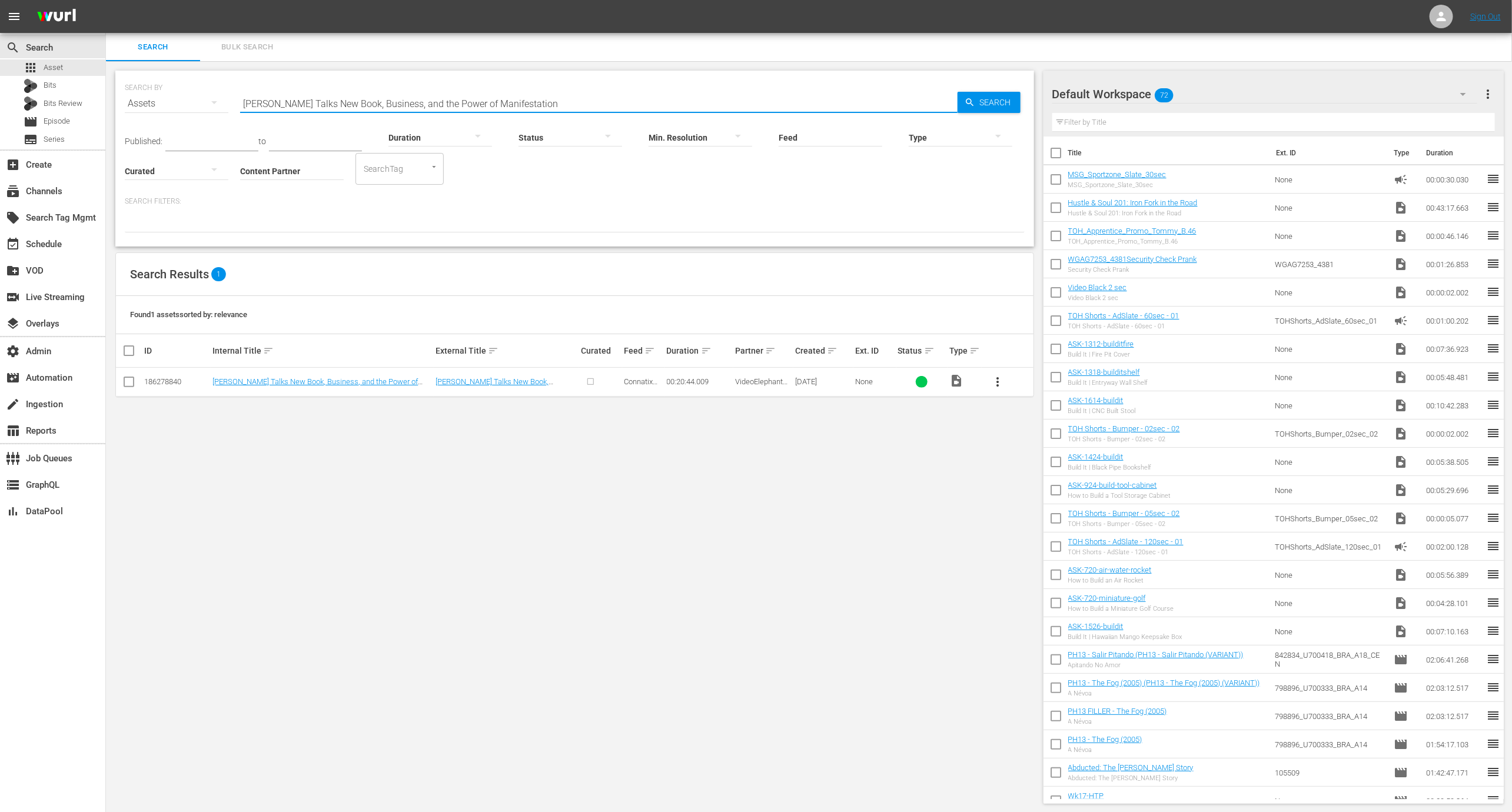
type input "[PERSON_NAME] Talks New Book, Business, and the Power of Manifestation"
click at [373, 374] on td "[PERSON_NAME] Talks New Book, Business, and the Power of Manifestation" at bounding box center [321, 382] width 222 height 29
click at [374, 383] on link "[PERSON_NAME] Talks New Book, Business, and the Power of Manifestation" at bounding box center [315, 386] width 205 height 17
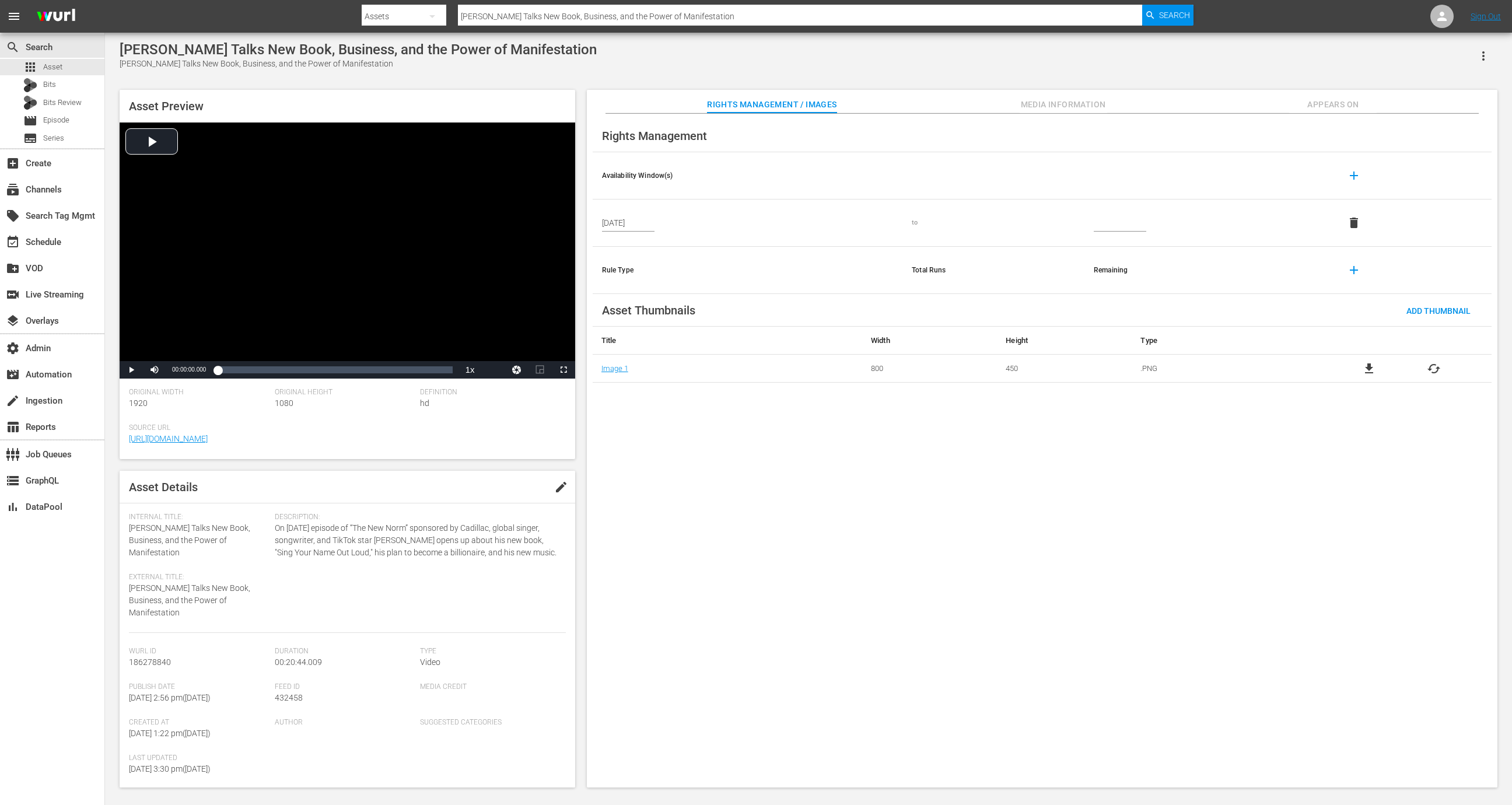
click at [276, 701] on span "432458" at bounding box center [289, 698] width 28 height 9
copy span "432458"
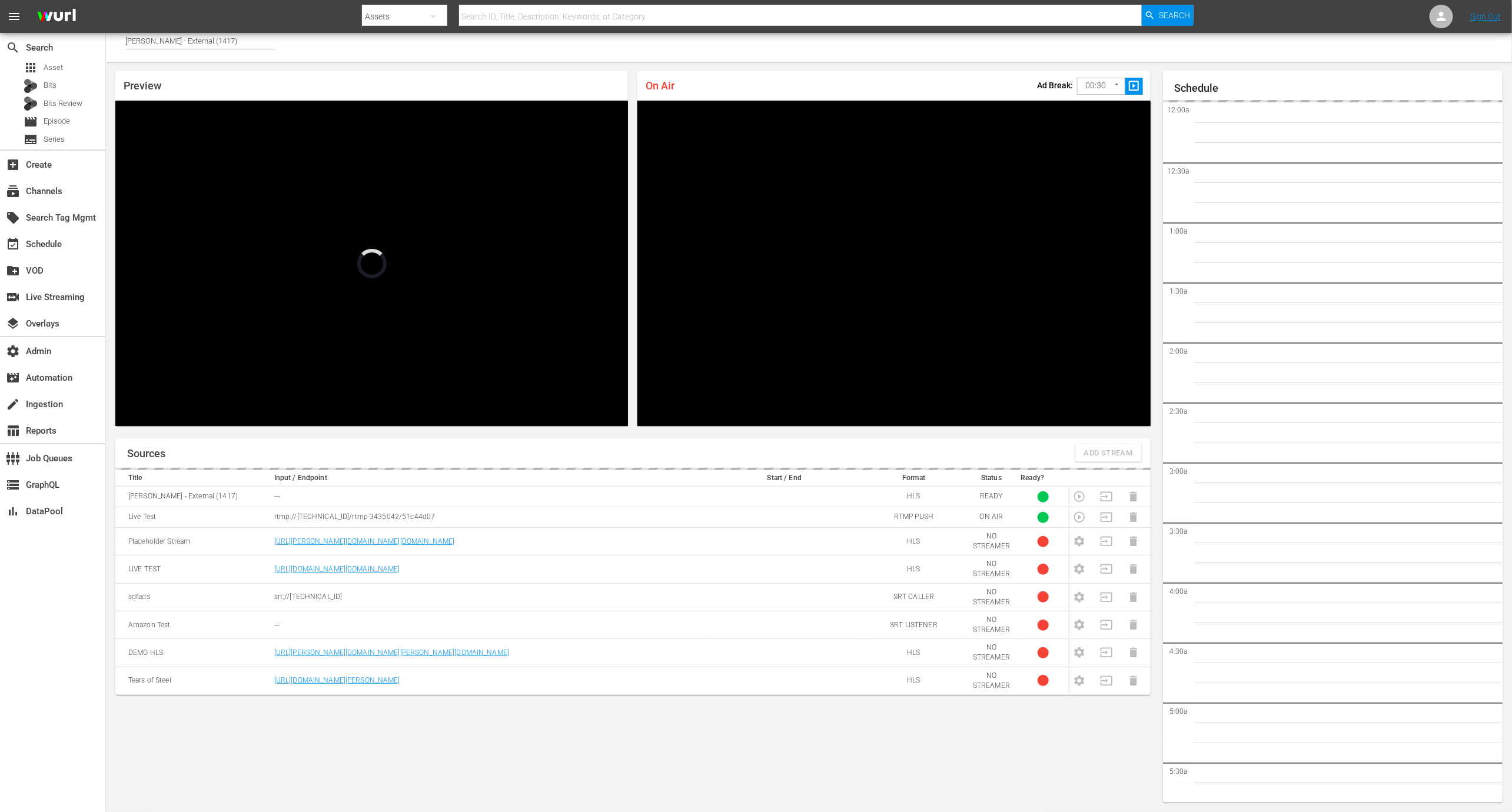
scroll to position [2185, 0]
